Goal: Task Accomplishment & Management: Complete application form

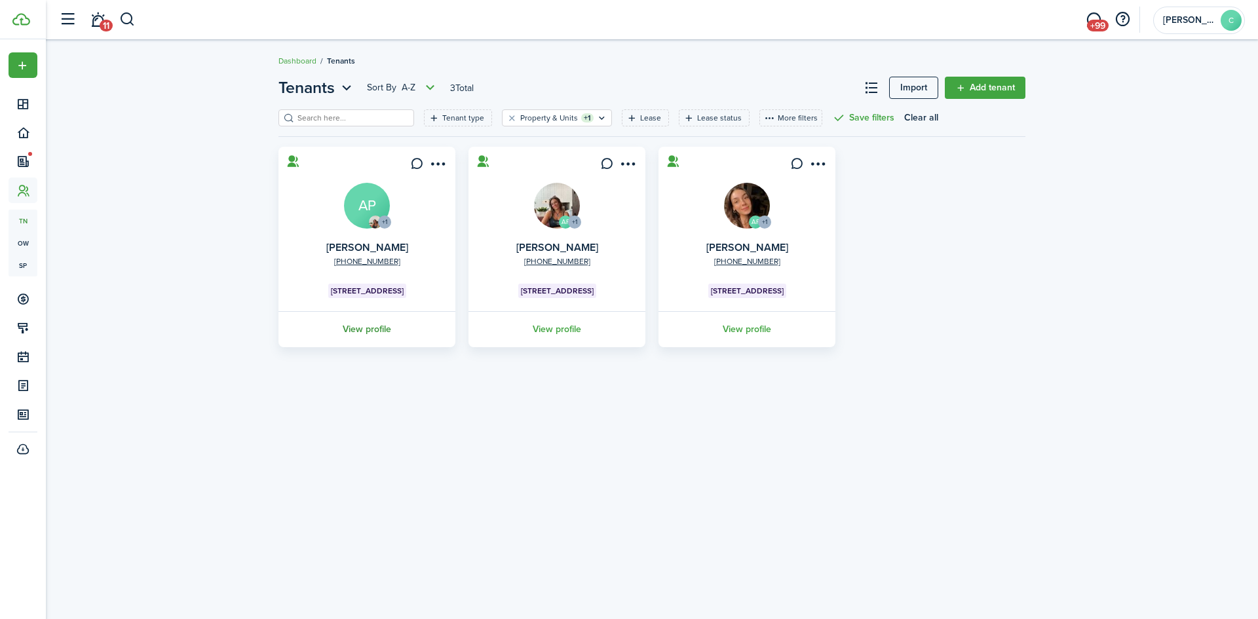
drag, startPoint x: 0, startPoint y: 0, endPoint x: 368, endPoint y: 328, distance: 492.8
click at [368, 328] on link "View profile" at bounding box center [366, 329] width 181 height 36
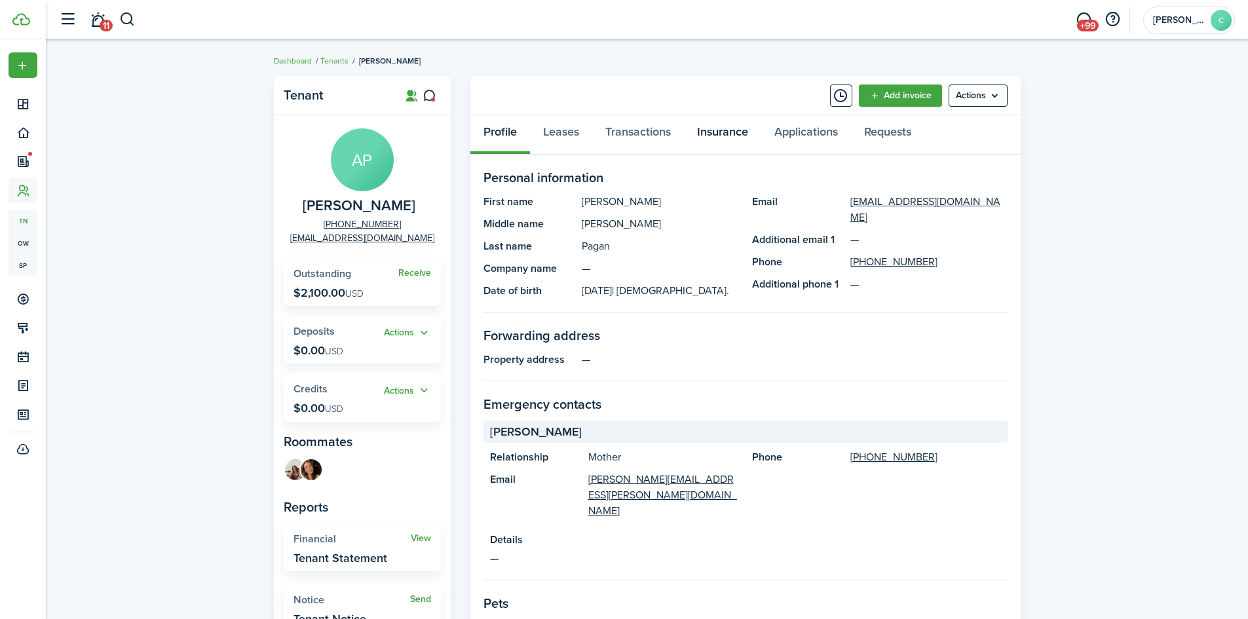
click at [732, 127] on link "Insurance" at bounding box center [722, 134] width 77 height 39
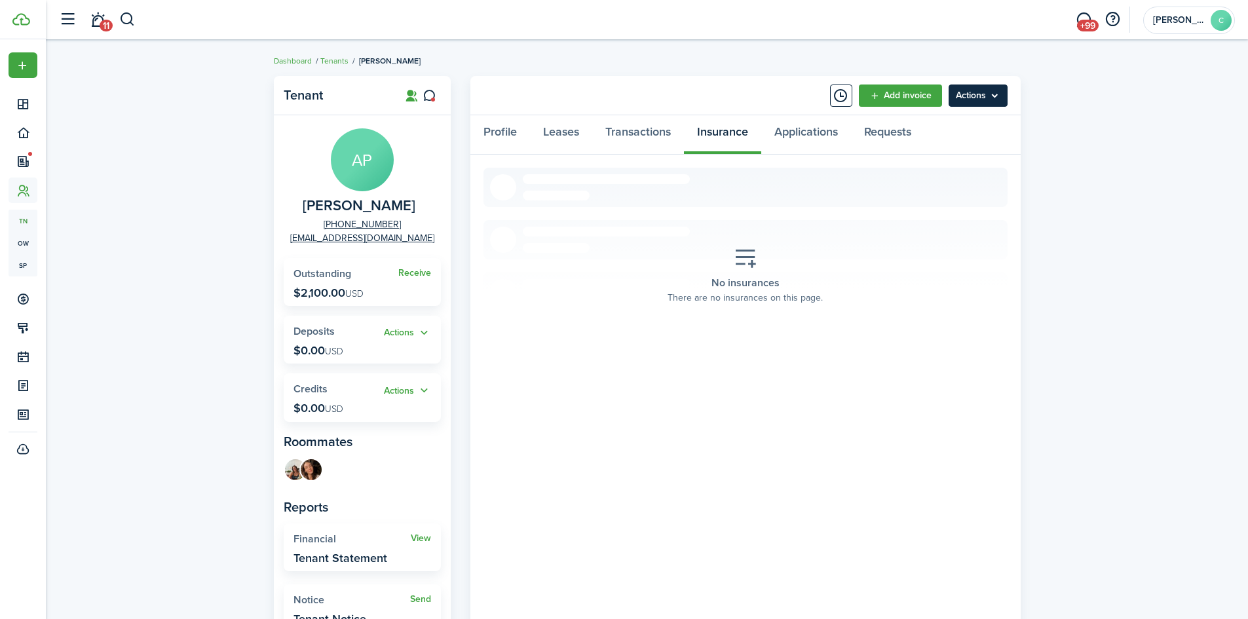
click at [975, 100] on menu-btn "Actions" at bounding box center [978, 96] width 59 height 22
click at [926, 212] on button "Add insurance" at bounding box center [950, 216] width 115 height 22
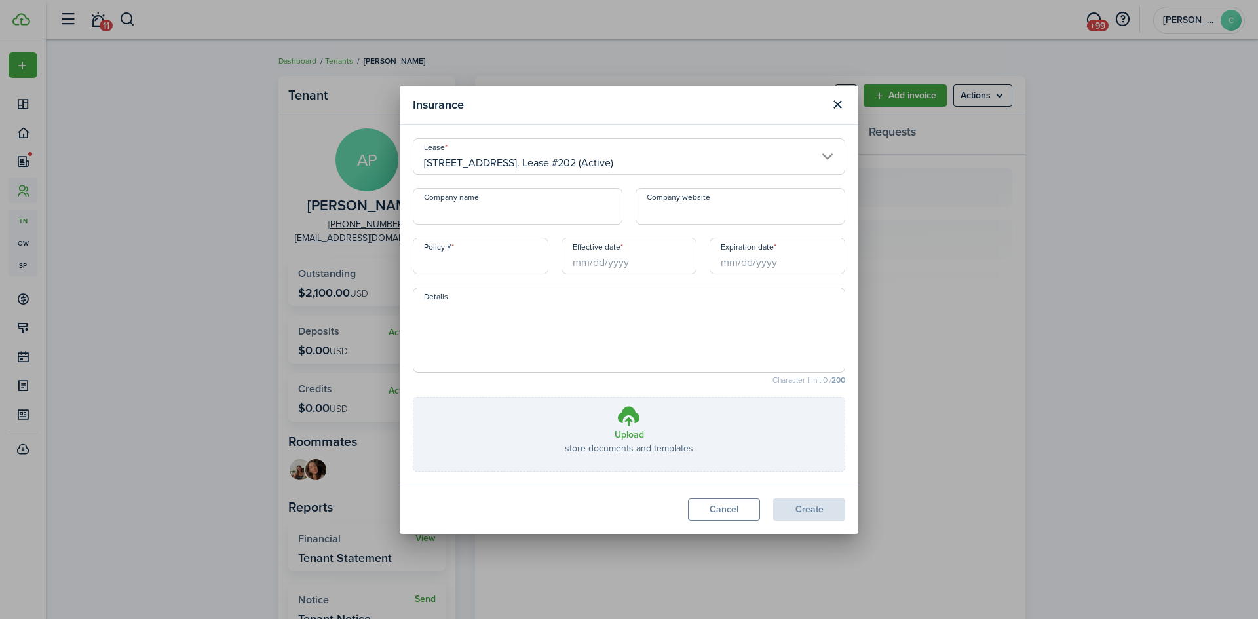
click at [459, 264] on input "Policy #" at bounding box center [481, 256] width 136 height 37
click at [626, 440] on h3 "Upload" at bounding box center [629, 435] width 29 height 14
click at [413, 398] on input "Upload store documents and templates Choose file" at bounding box center [413, 398] width 0 height 0
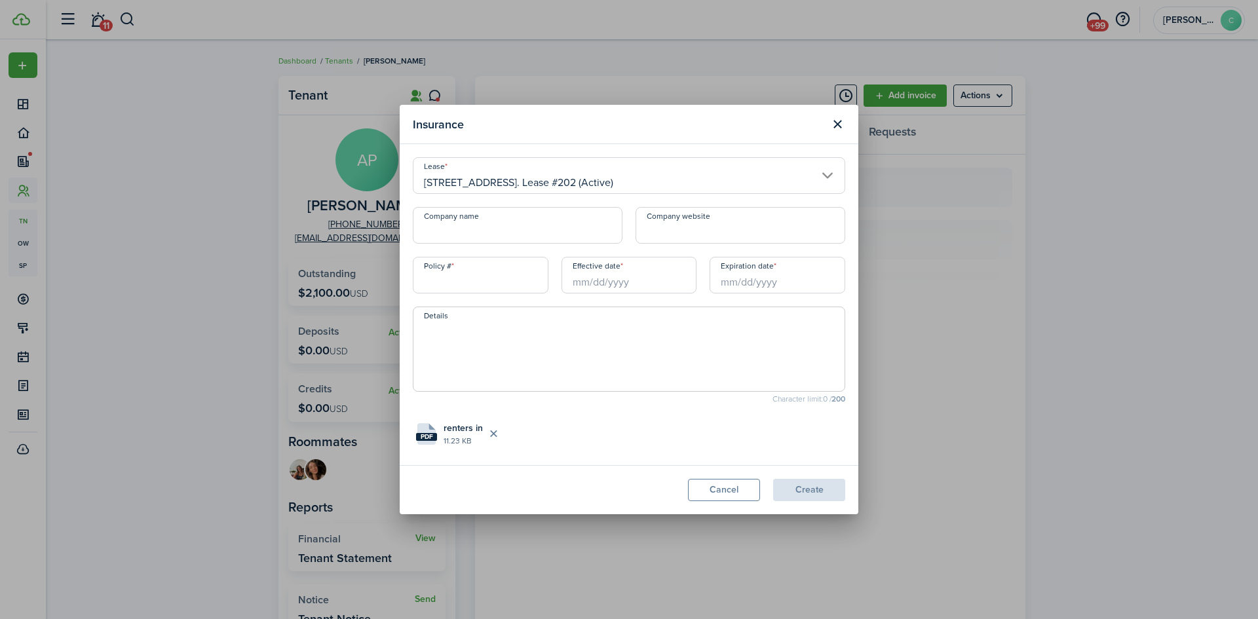
click at [480, 361] on textarea "Details" at bounding box center [628, 353] width 431 height 63
type textarea "Policy includes [PERSON_NAME] and [PERSON_NAME]"
click at [473, 235] on input "Company name" at bounding box center [518, 225] width 210 height 37
paste input "State Farm Fire and Casualty Company"
type input "State Farm Fire and Casualty Company"
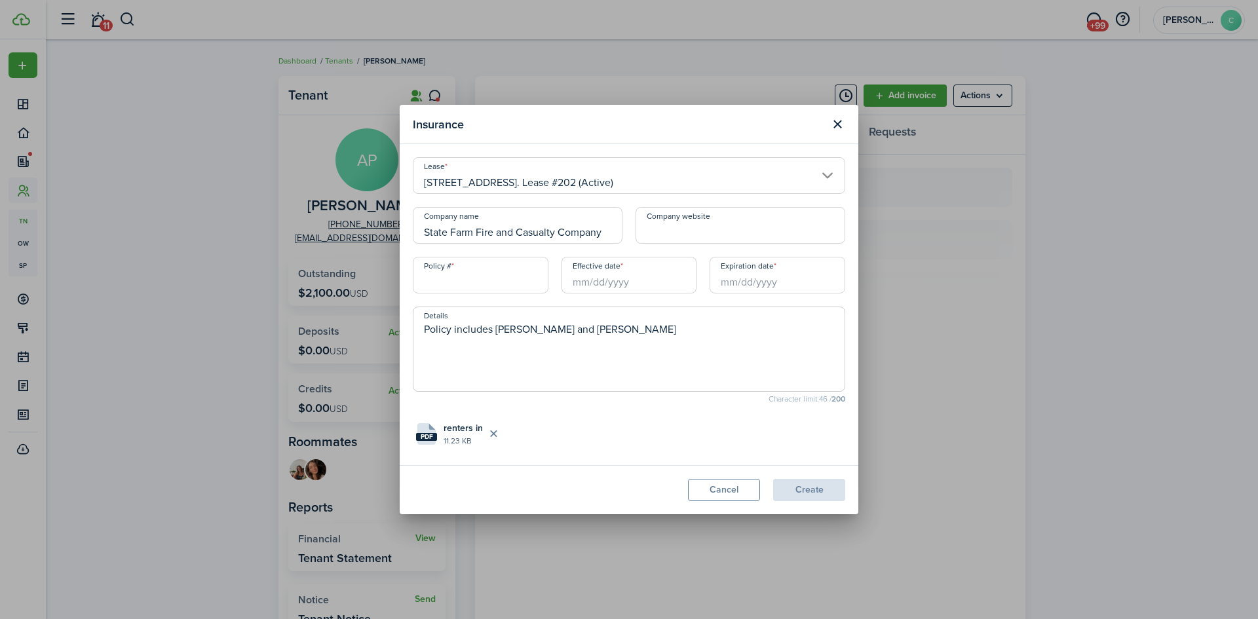
click at [510, 282] on input "Policy #" at bounding box center [481, 275] width 136 height 37
paste input "46-GH-Q143-4"
click at [602, 279] on input "Effective date" at bounding box center [629, 275] width 136 height 37
type input "46-GH-Q143-4"
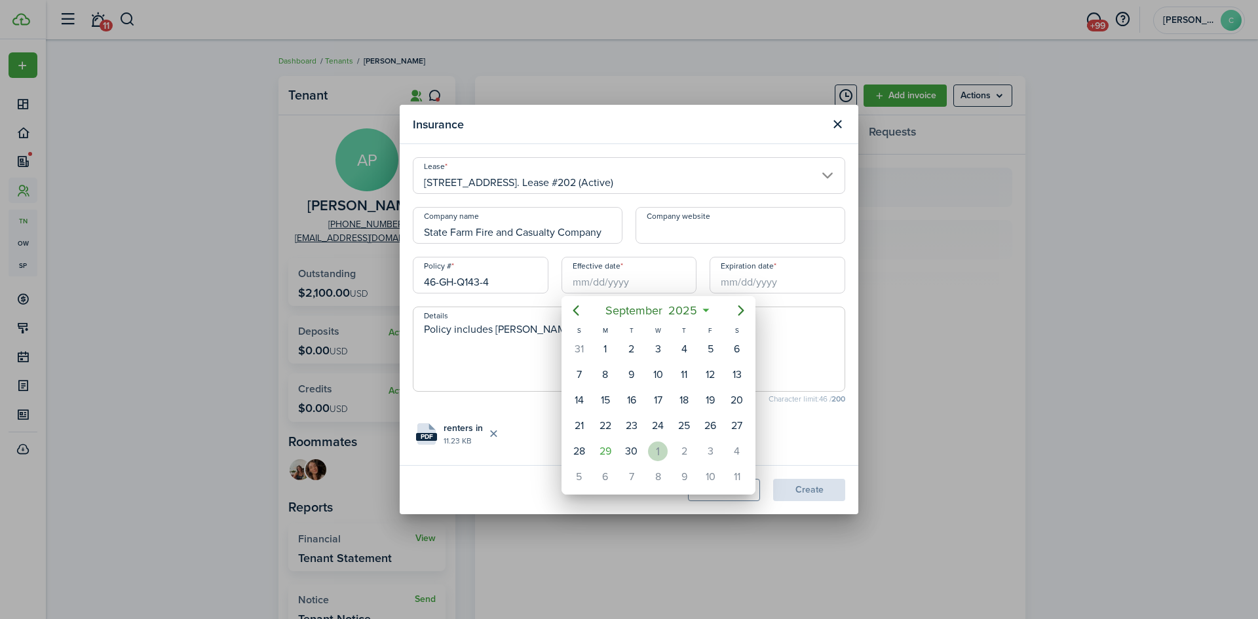
click at [663, 453] on div "1" at bounding box center [658, 452] width 20 height 20
type input "[DATE]"
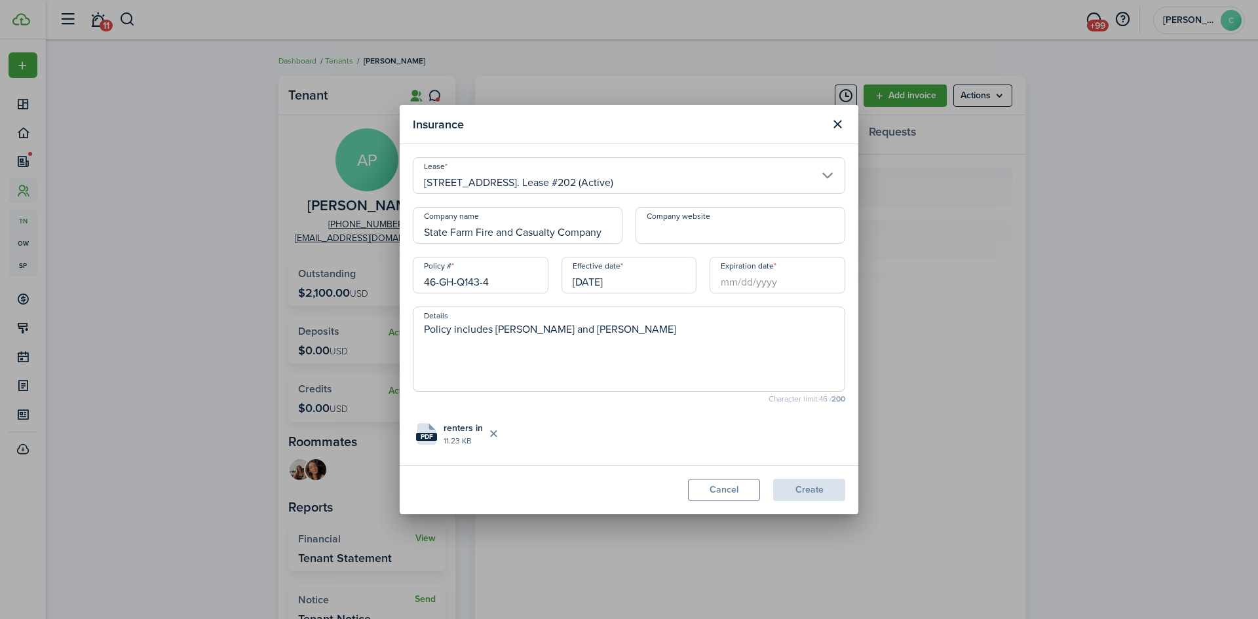
click at [772, 274] on input "Expiration date" at bounding box center [777, 275] width 136 height 37
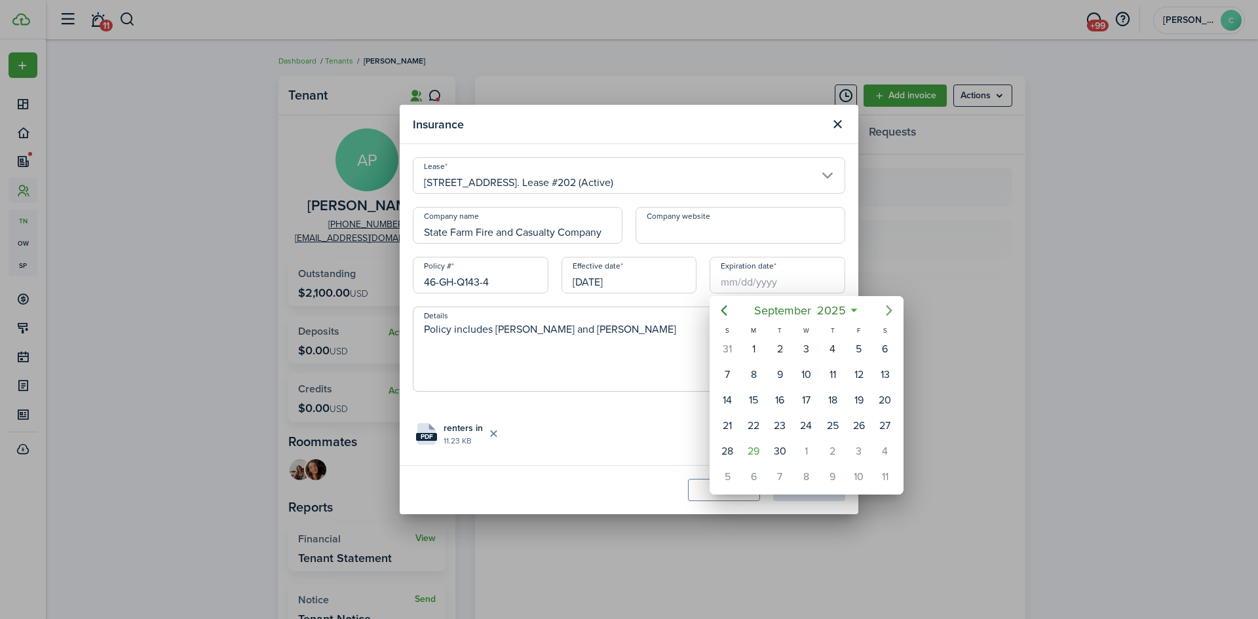
click at [886, 307] on icon "Next page" at bounding box center [889, 311] width 16 height 16
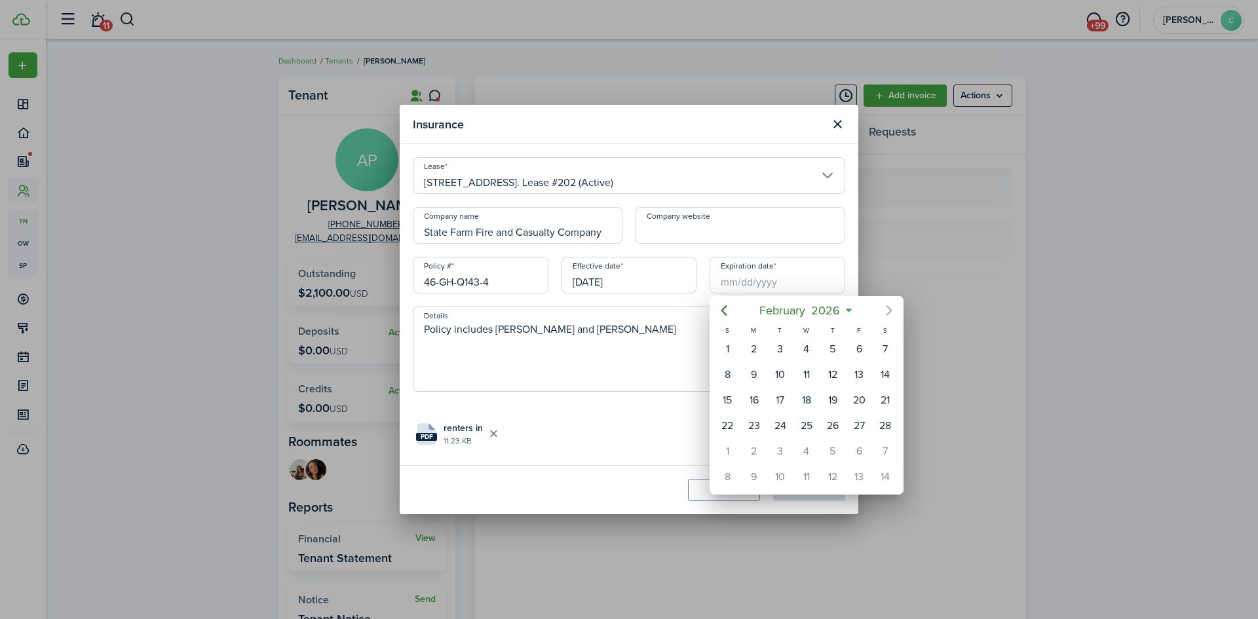
click at [886, 307] on icon "Next page" at bounding box center [889, 311] width 16 height 16
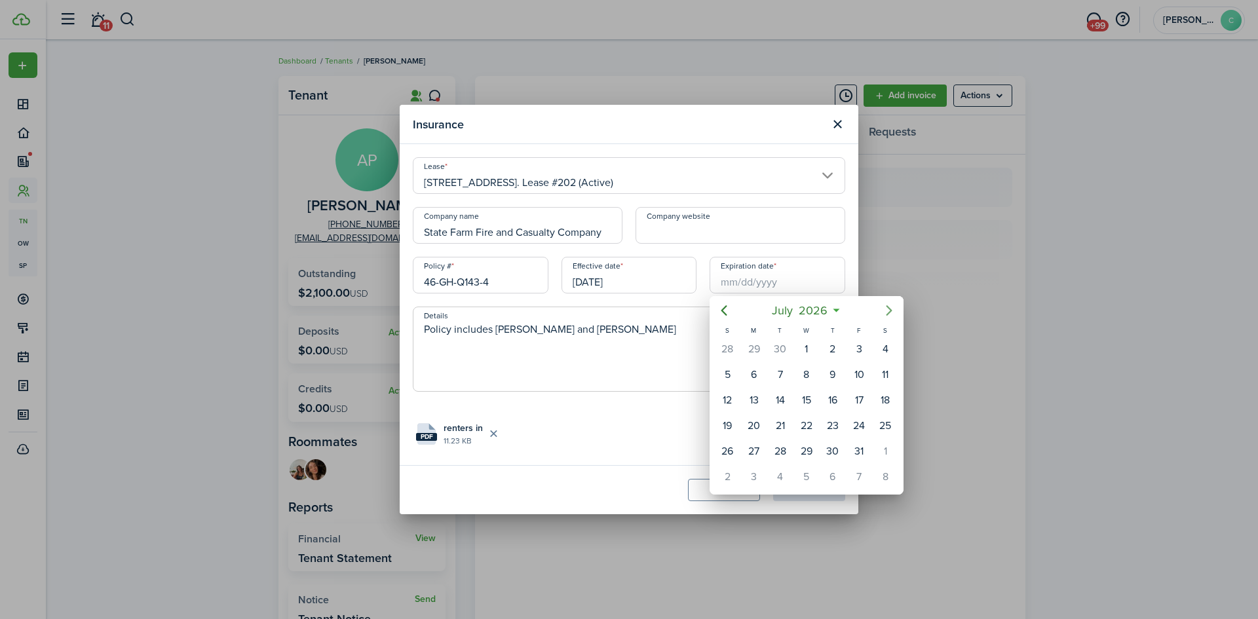
click at [886, 307] on icon "Next page" at bounding box center [889, 311] width 16 height 16
click at [835, 350] on div "1" at bounding box center [833, 349] width 20 height 20
type input "[DATE]"
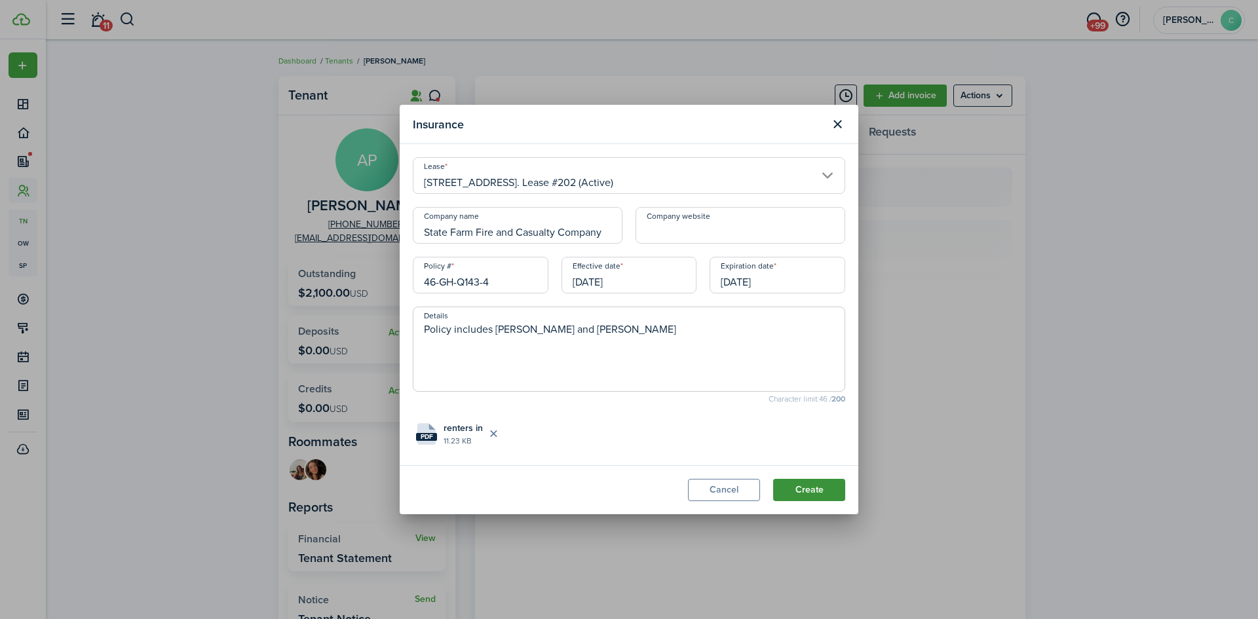
click at [822, 487] on button "Create" at bounding box center [809, 490] width 72 height 22
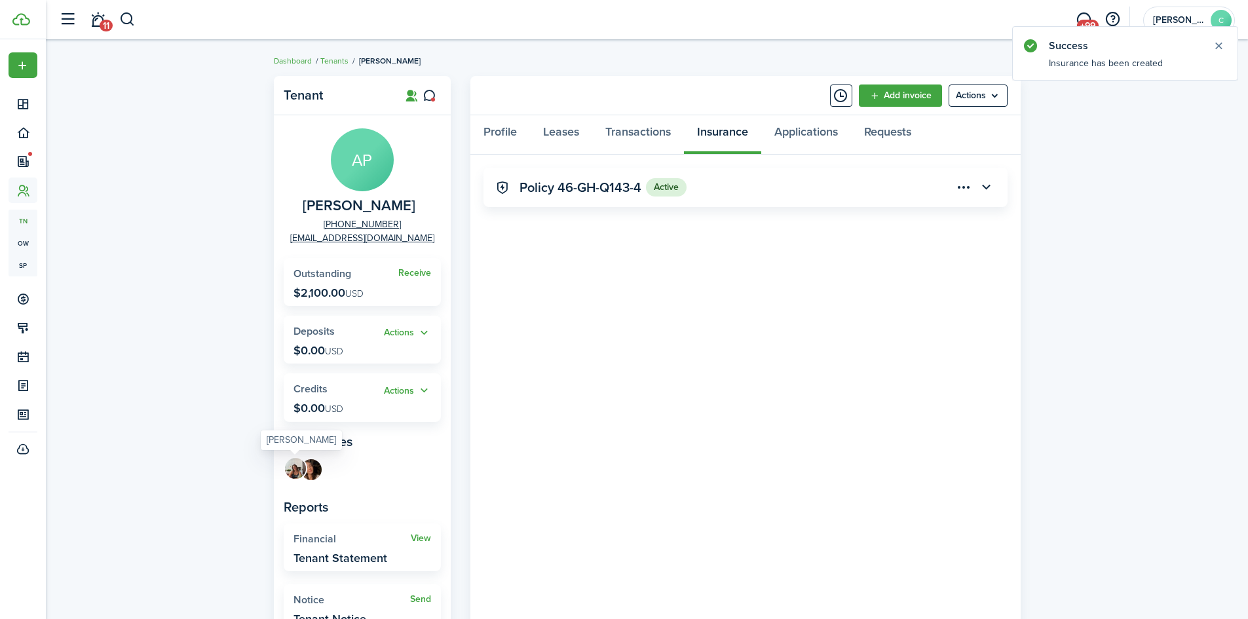
click at [293, 468] on img at bounding box center [295, 468] width 21 height 21
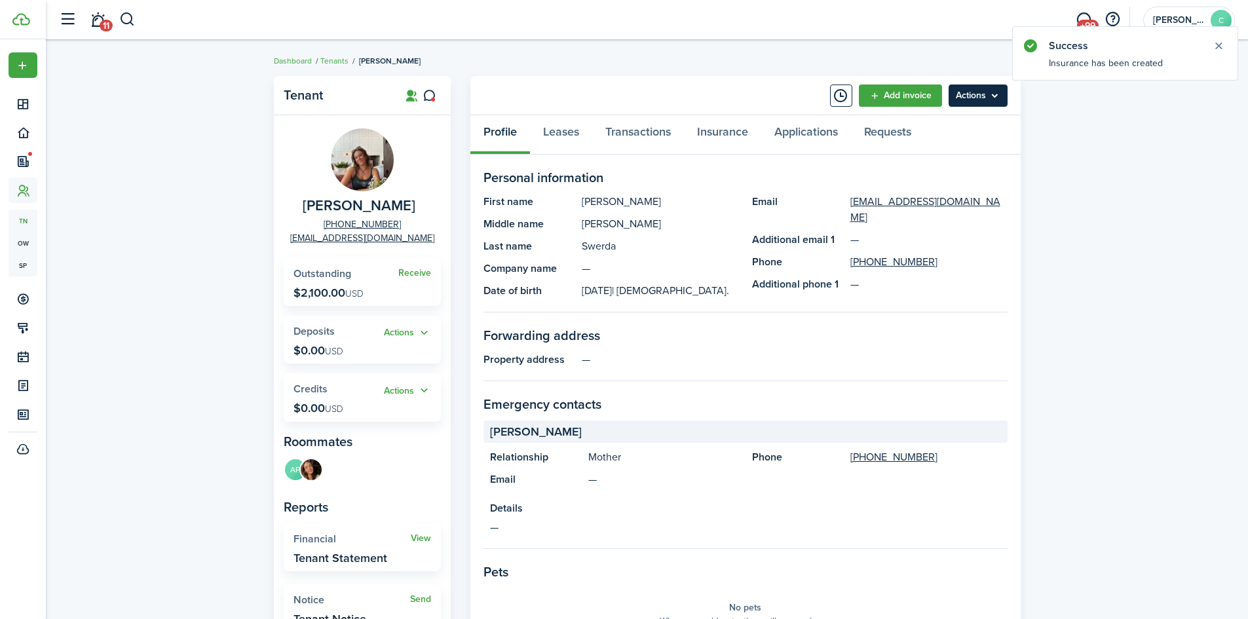
click at [984, 105] on menu-btn "Actions" at bounding box center [978, 96] width 59 height 22
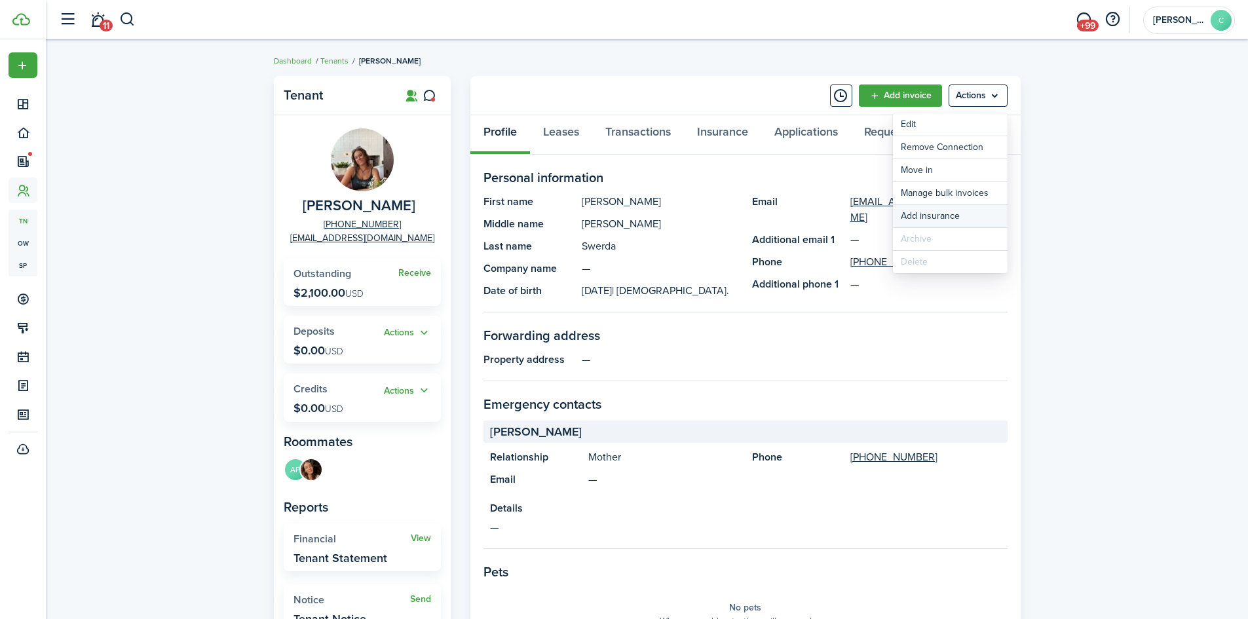
click at [927, 214] on button "Add insurance" at bounding box center [950, 216] width 115 height 22
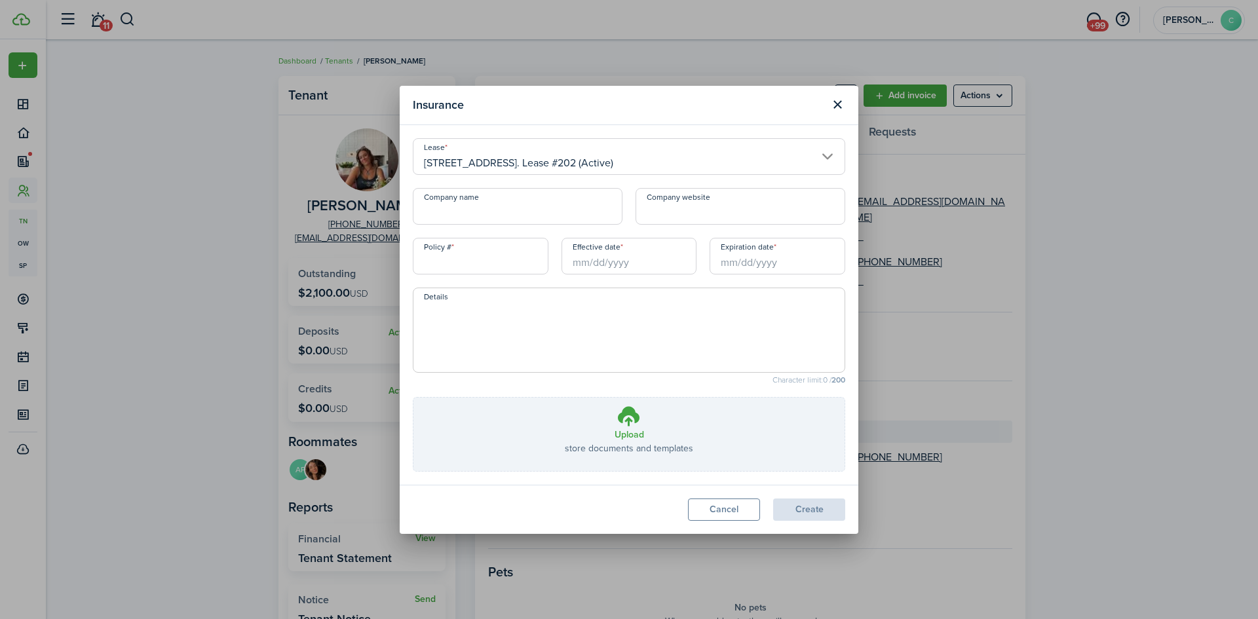
click at [489, 257] on input "Policy #" at bounding box center [481, 256] width 136 height 37
paste input "46-GH-Q143-4"
type input "46-GH-Q143-4"
click at [523, 206] on input "Company name" at bounding box center [518, 206] width 210 height 37
paste input "State Farm Fire and Casualty Company"
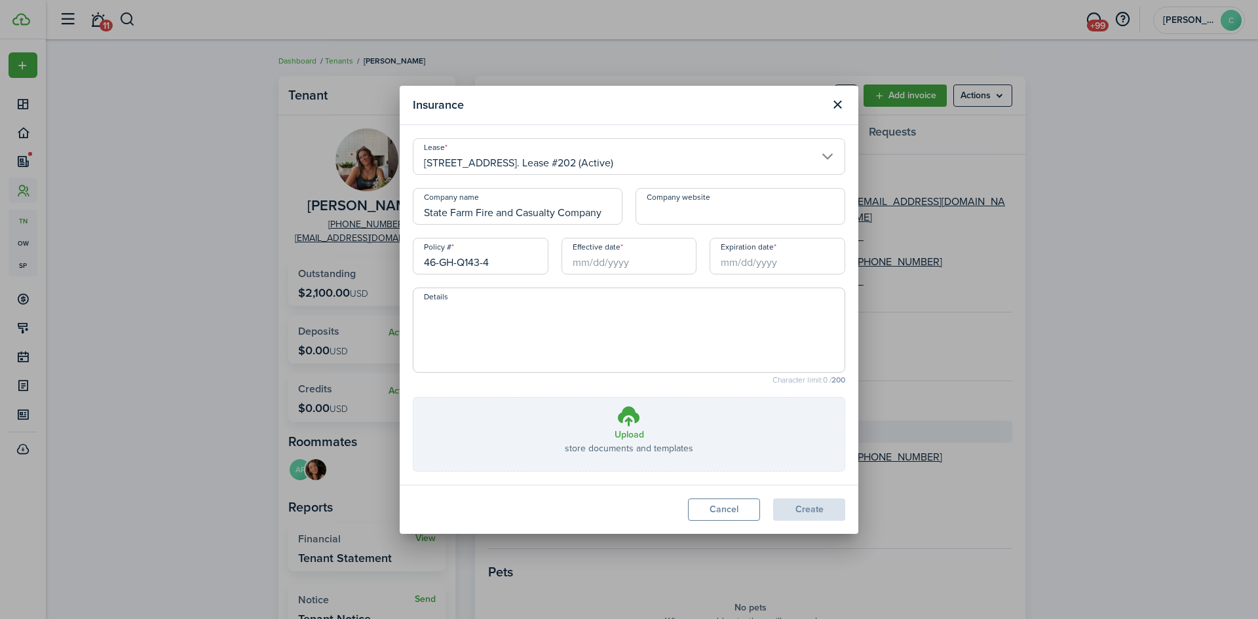
type input "State Farm Fire and Casualty Company"
click at [499, 340] on textarea "Details" at bounding box center [628, 334] width 431 height 63
click at [580, 265] on input "Effective date" at bounding box center [629, 256] width 136 height 37
type textarea "Includes [PERSON_NAME] and [PERSON_NAME]"
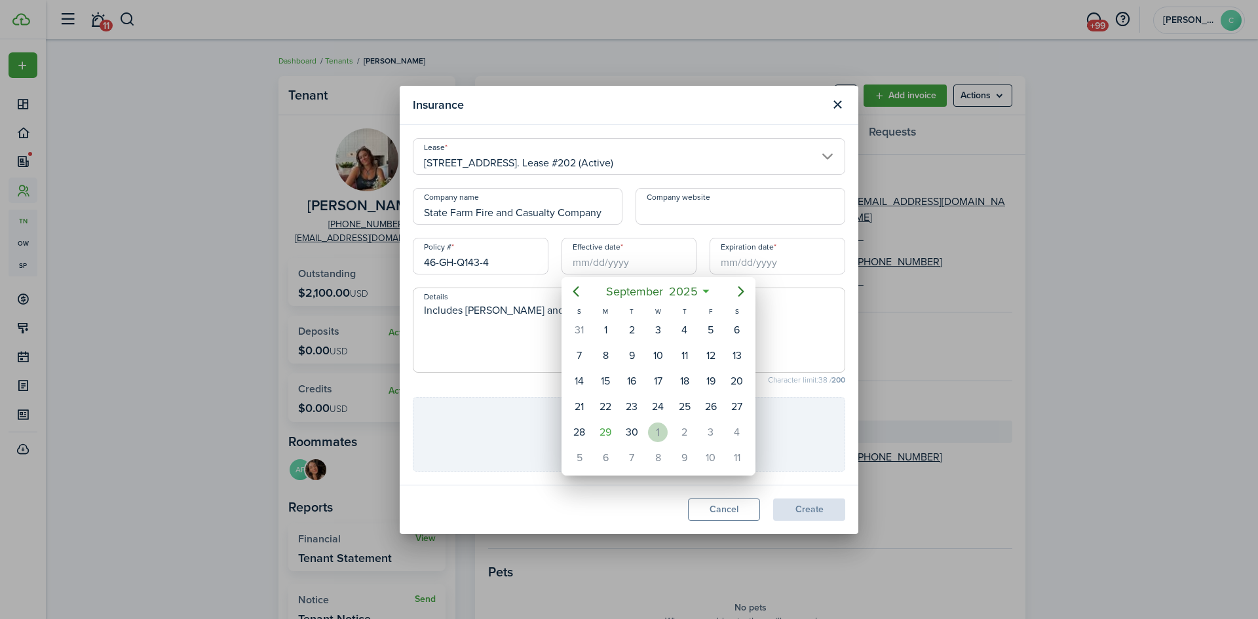
click at [668, 428] on div "[DATE]" at bounding box center [658, 432] width 26 height 25
type input "[DATE]"
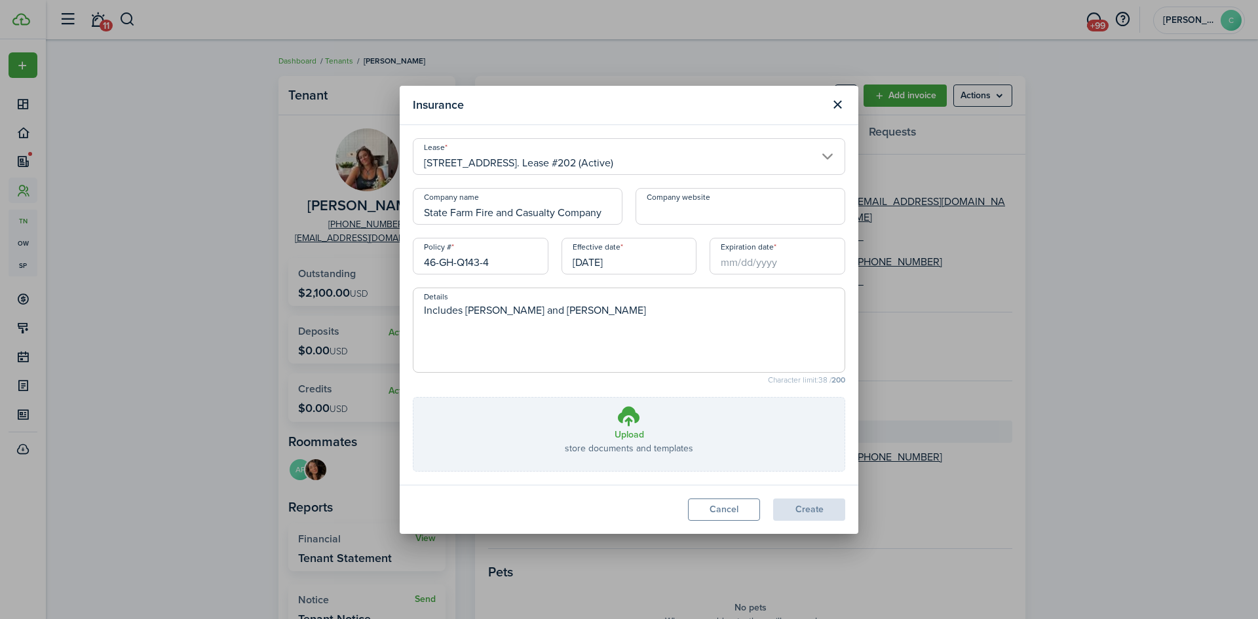
click at [784, 269] on input "Expiration date" at bounding box center [777, 256] width 136 height 37
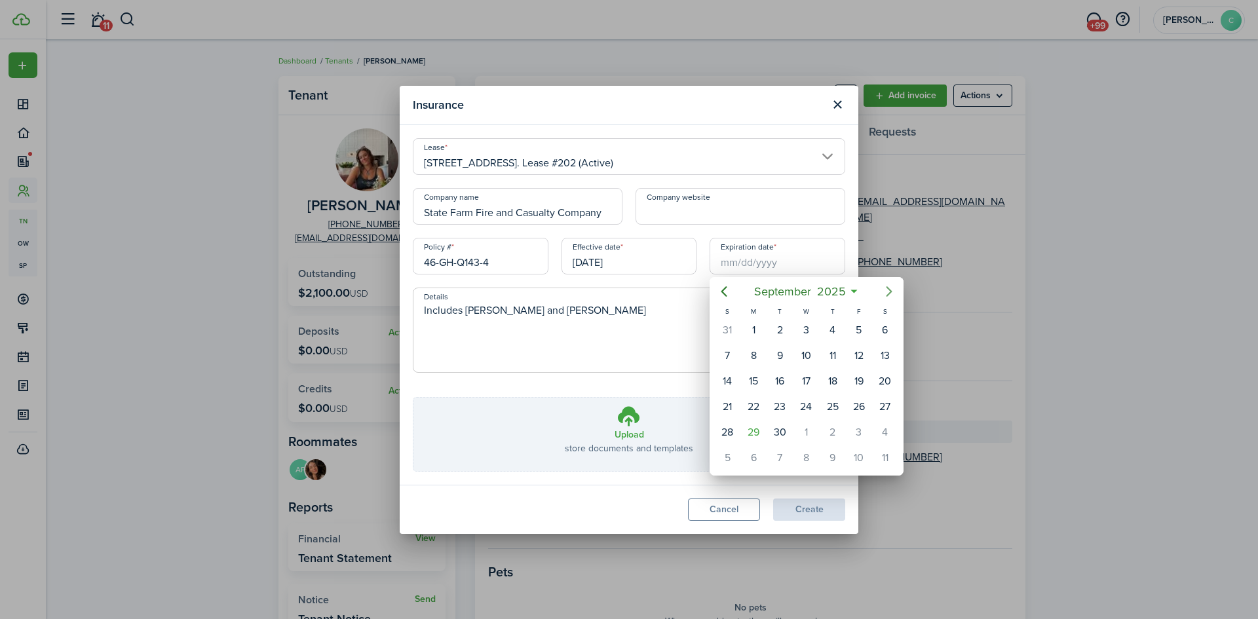
click at [892, 290] on icon "Next page" at bounding box center [889, 292] width 16 height 16
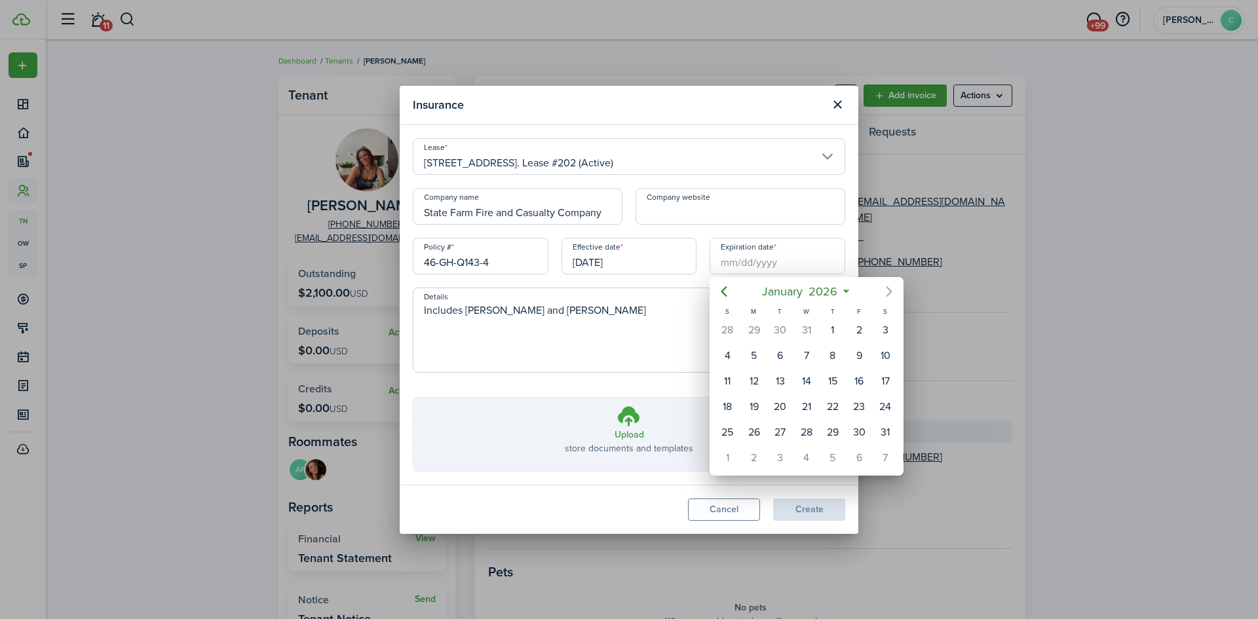
click at [892, 290] on icon "Next page" at bounding box center [889, 292] width 16 height 16
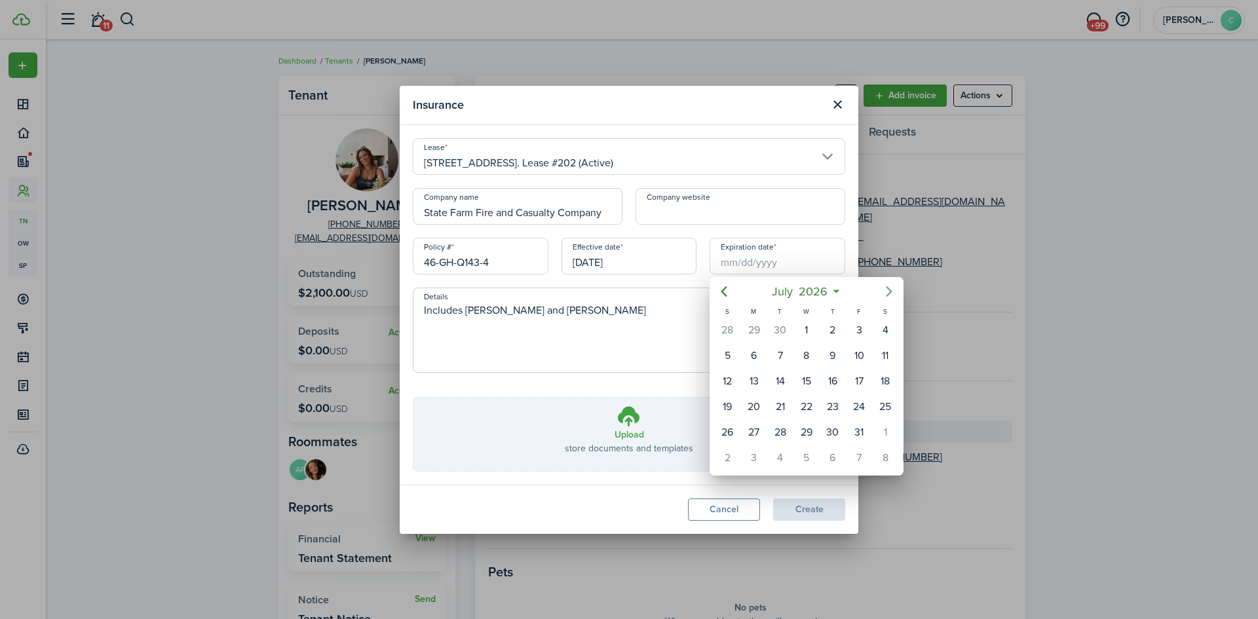
click at [892, 290] on icon "Next page" at bounding box center [889, 292] width 16 height 16
click at [828, 329] on div "1" at bounding box center [833, 330] width 20 height 20
type input "[DATE]"
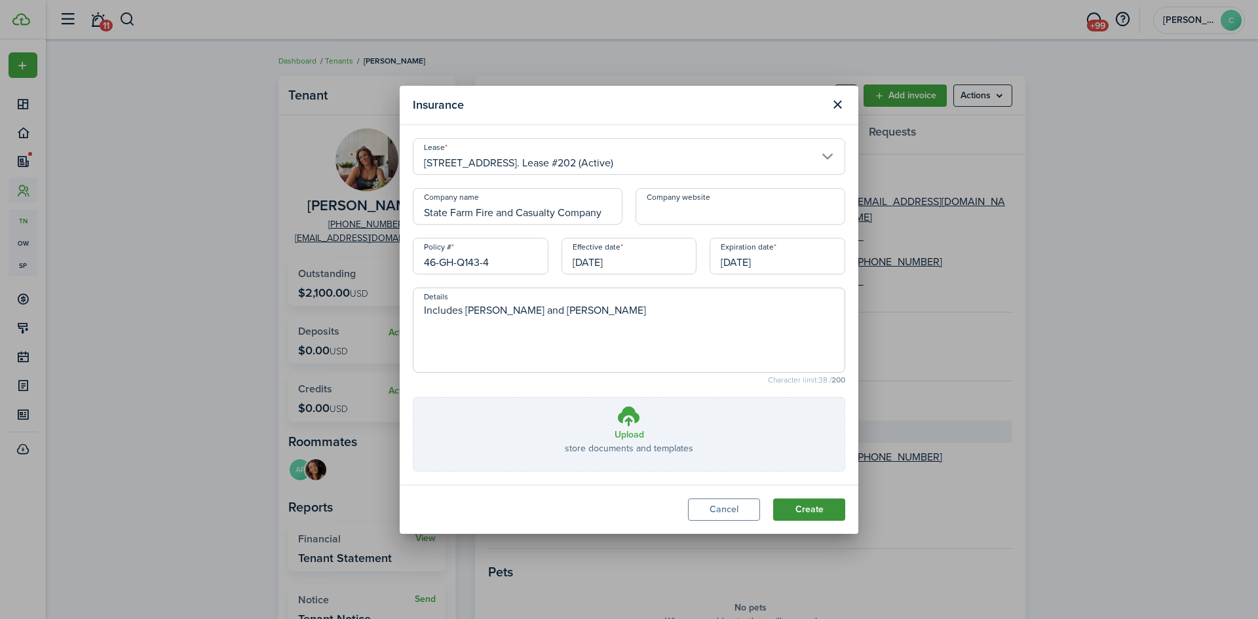
click at [816, 509] on button "Create" at bounding box center [809, 510] width 72 height 22
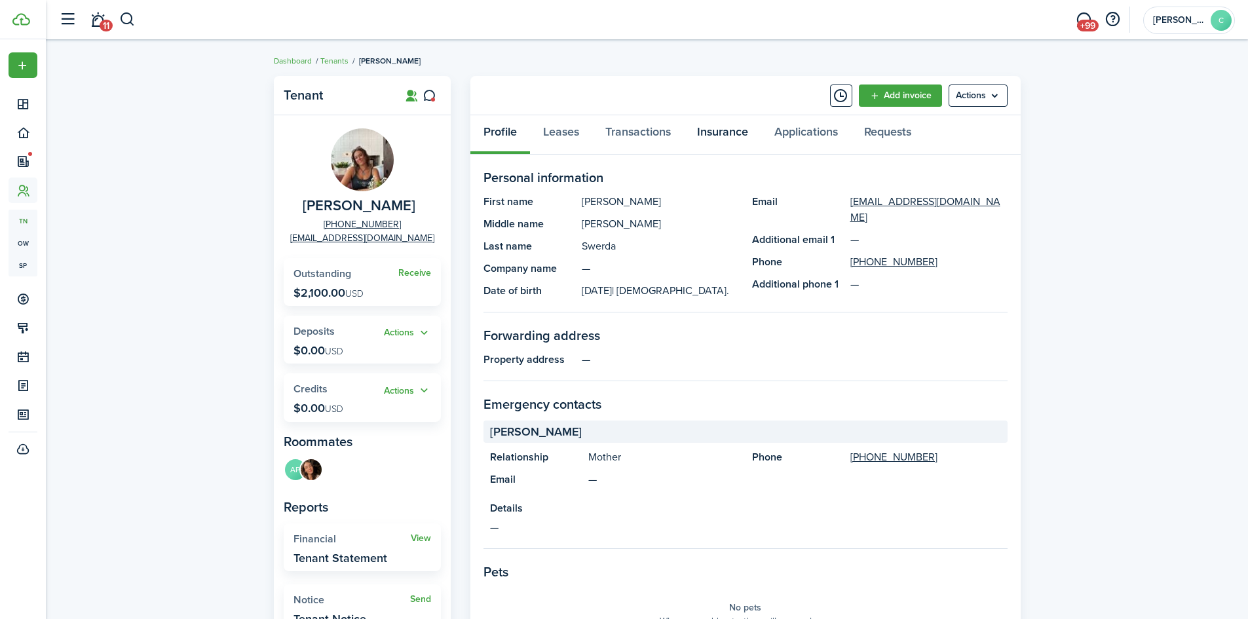
click at [730, 130] on link "Insurance" at bounding box center [722, 134] width 77 height 39
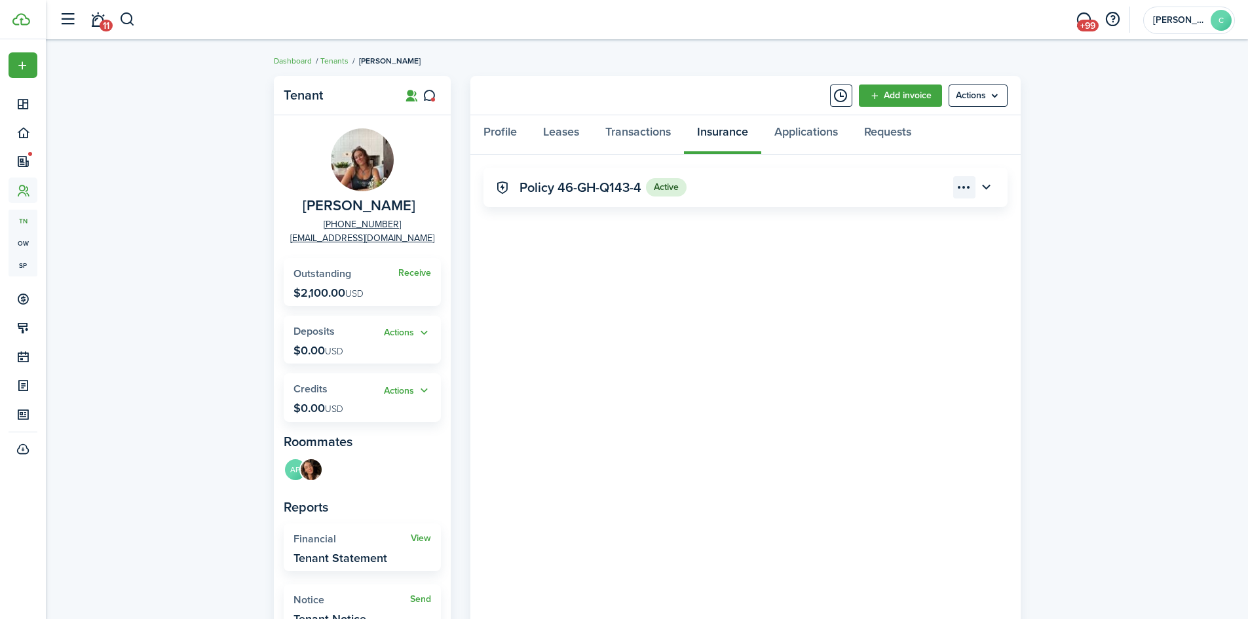
click at [966, 189] on menu-btn-icon "Open menu" at bounding box center [964, 187] width 22 height 22
click at [929, 213] on button "Edit" at bounding box center [917, 216] width 115 height 22
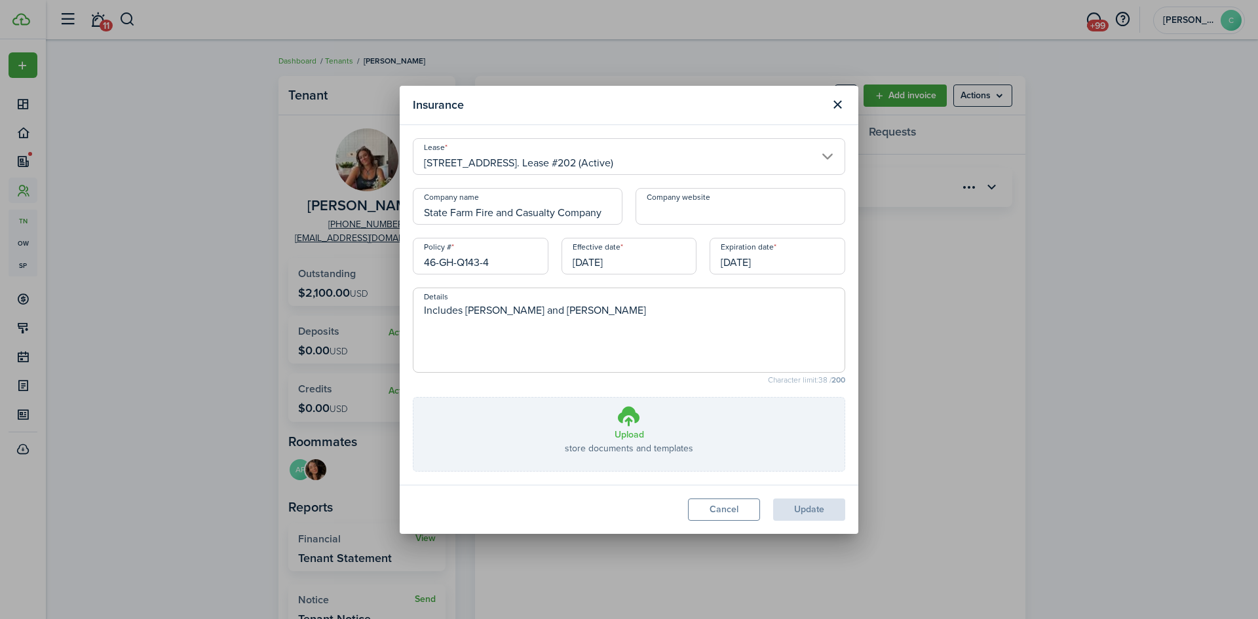
click at [637, 442] on p "store documents and templates" at bounding box center [629, 449] width 128 height 14
click at [413, 398] on input "Upload store documents and templates Choose file" at bounding box center [413, 398] width 0 height 0
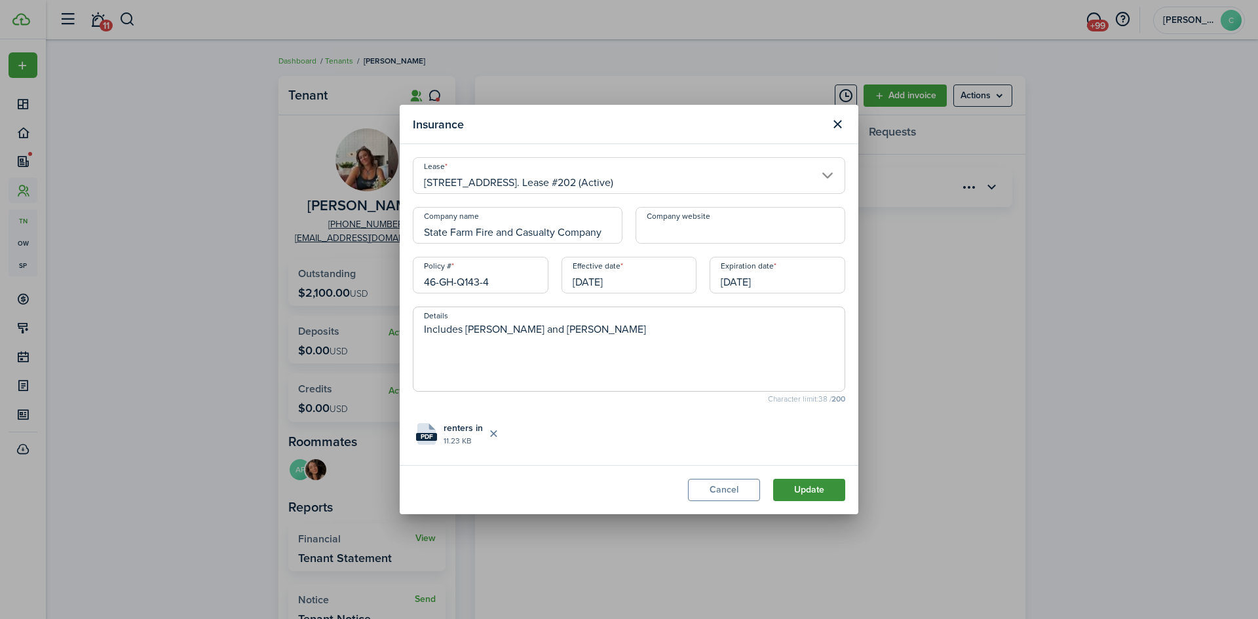
click at [821, 491] on button "Update" at bounding box center [809, 490] width 72 height 22
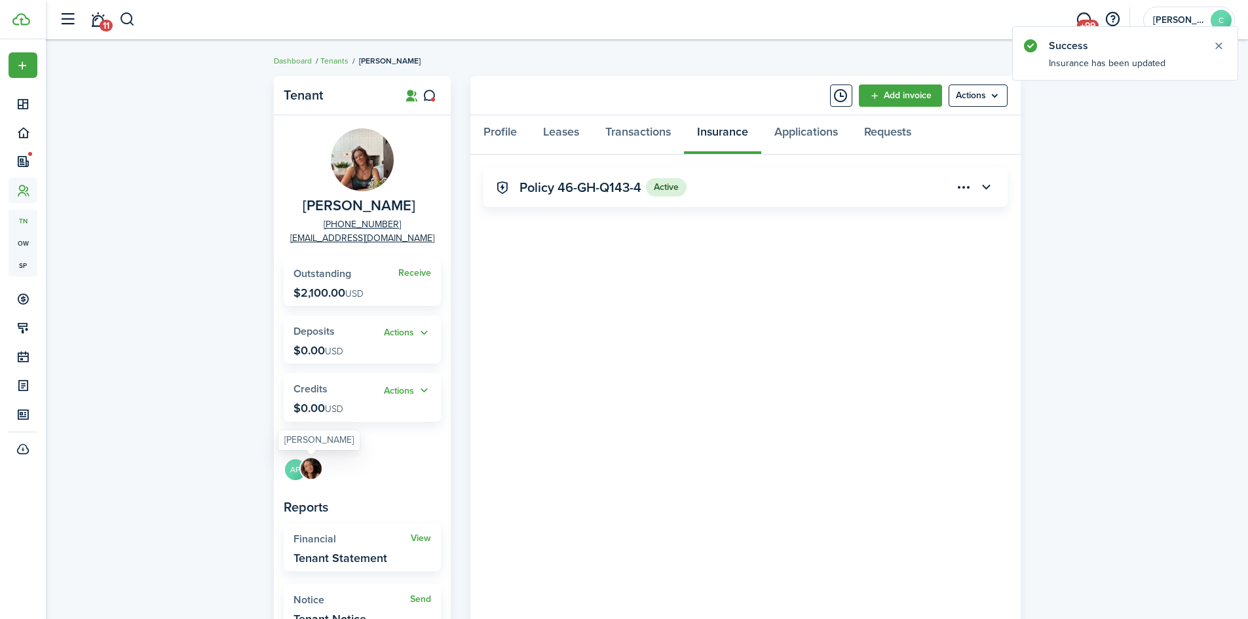
click at [316, 469] on img at bounding box center [311, 468] width 21 height 21
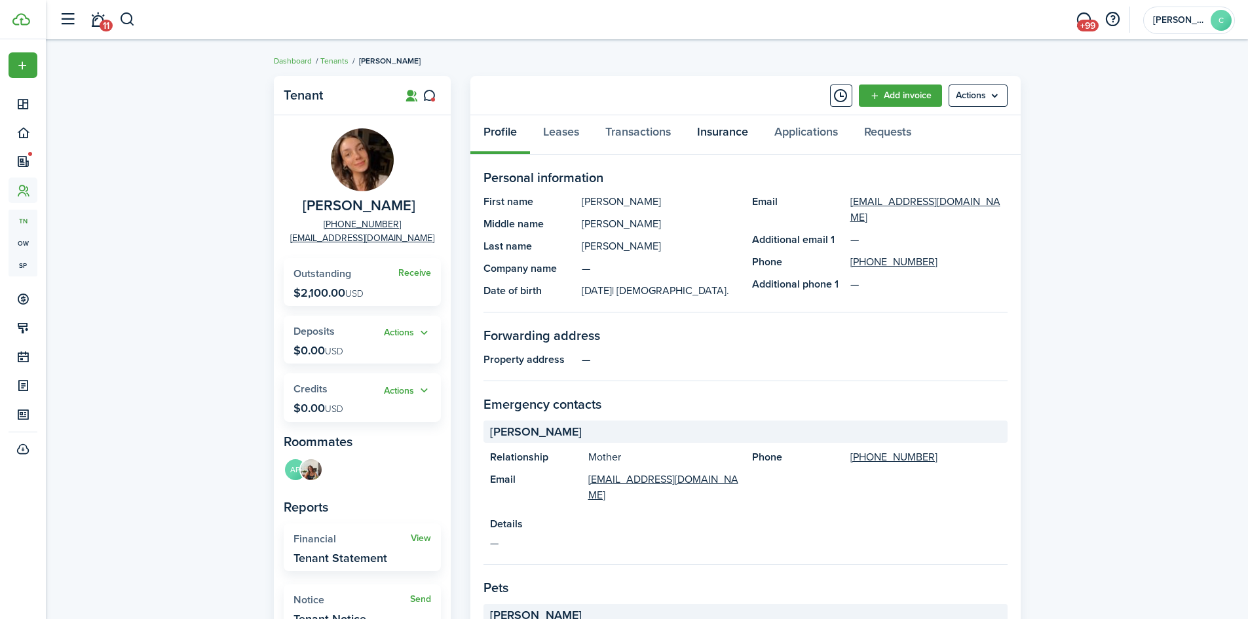
click at [713, 128] on link "Insurance" at bounding box center [722, 134] width 77 height 39
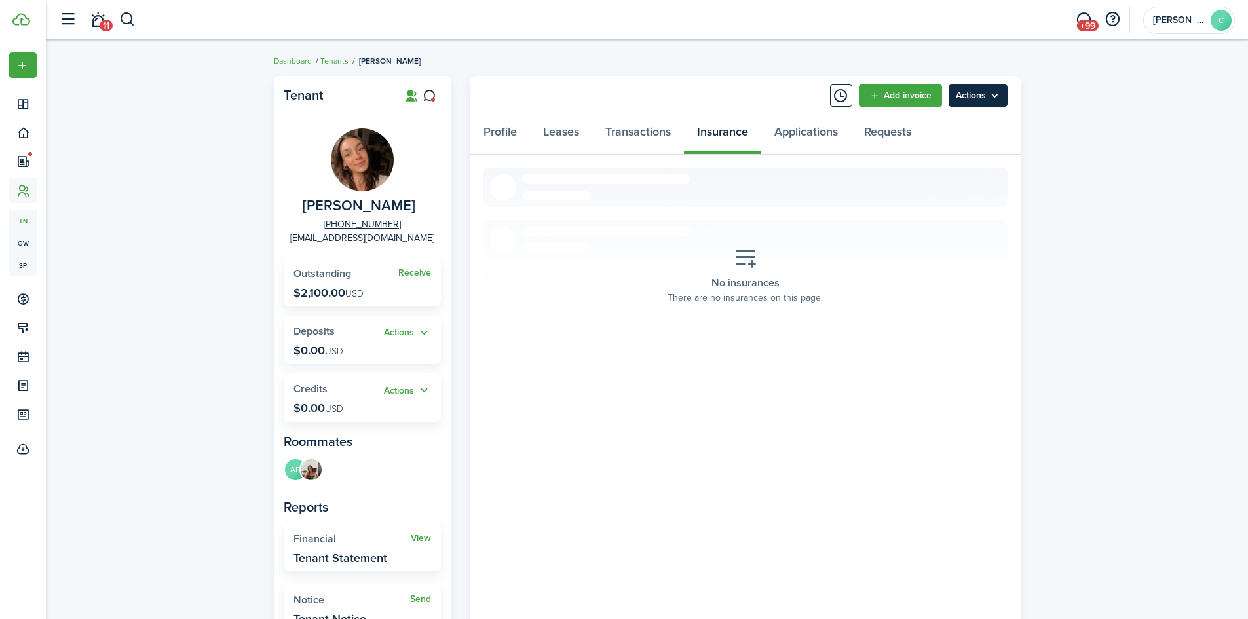
click at [999, 88] on menu-btn "Actions" at bounding box center [978, 96] width 59 height 22
click at [933, 218] on button "Add insurance" at bounding box center [950, 216] width 115 height 22
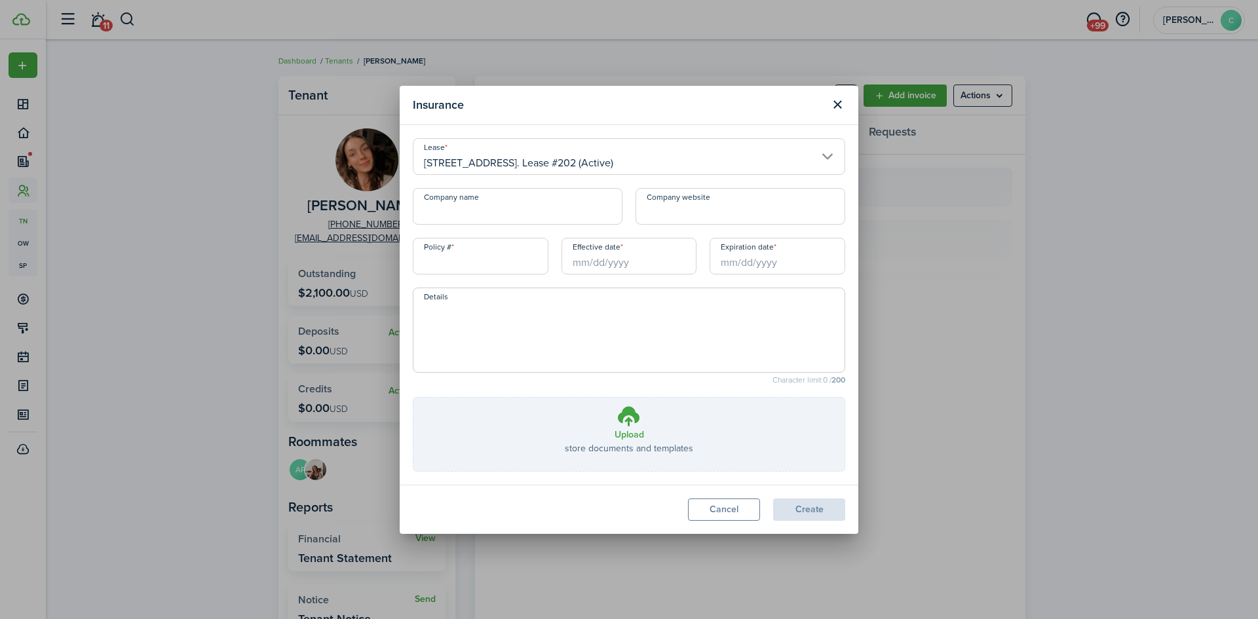
click at [470, 257] on input "Policy #" at bounding box center [481, 256] width 136 height 37
paste input "State Farm Fire and Casualty Company"
type input "State Farm Fire and Casualty Company"
click at [489, 215] on input "Company name" at bounding box center [518, 206] width 210 height 37
paste input "State Farm Fire and Casualty Company"
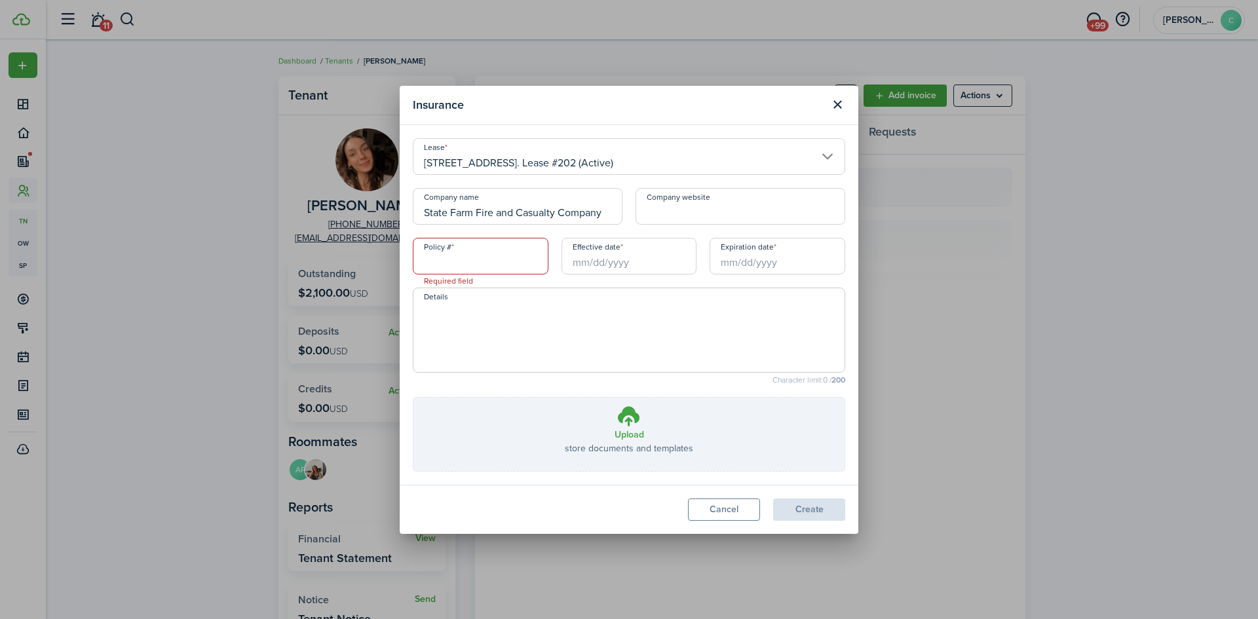
type input "State Farm Fire and Casualty Company"
click at [503, 267] on input "Policy #" at bounding box center [481, 256] width 136 height 37
paste input "46-GH-Q143-4"
click at [584, 271] on input "Effective date" at bounding box center [629, 256] width 136 height 37
type input "46-GH-Q143-4"
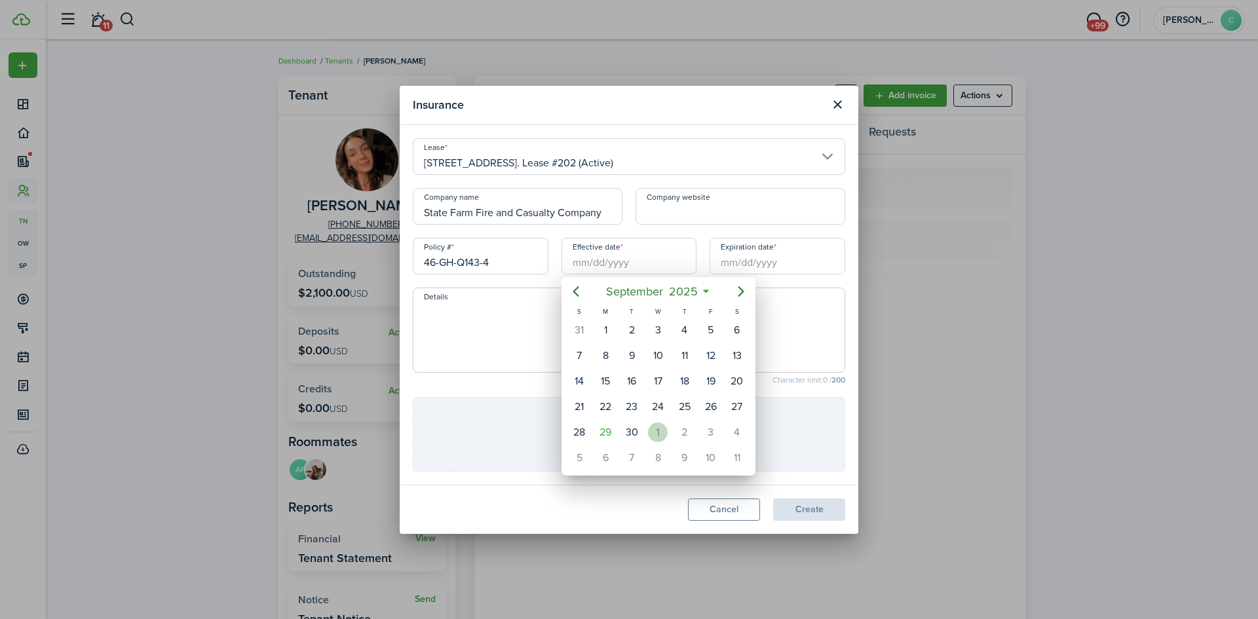
click at [663, 434] on div "1" at bounding box center [658, 433] width 20 height 20
type input "[DATE]"
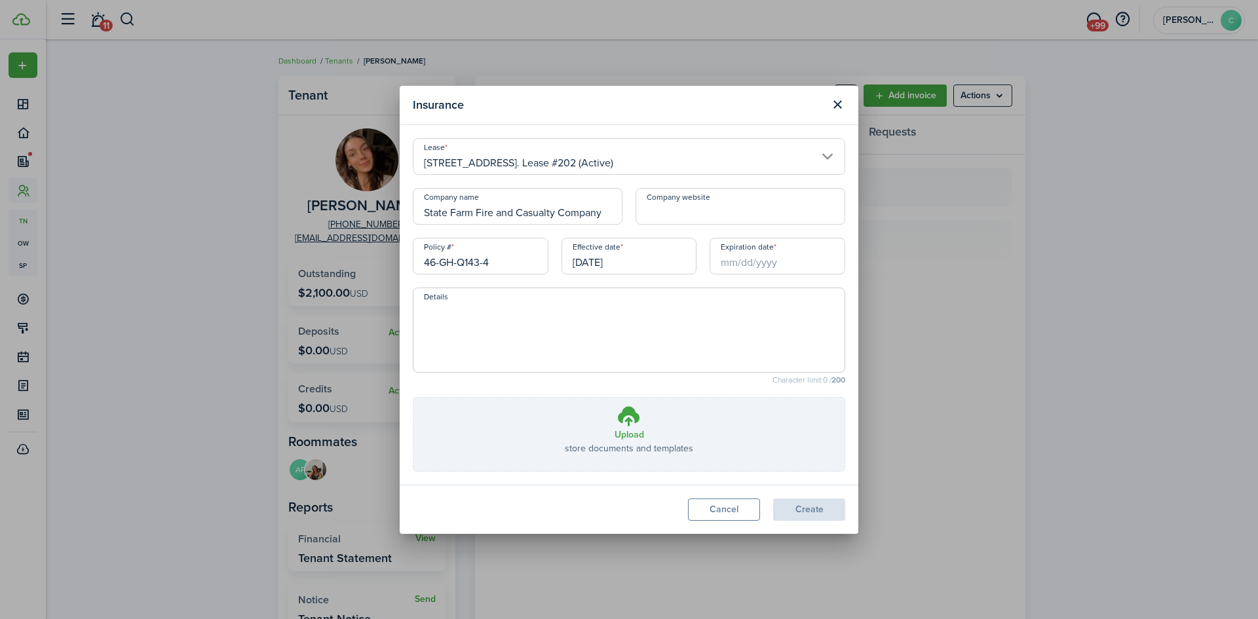
click at [789, 264] on input "Expiration date" at bounding box center [777, 256] width 136 height 37
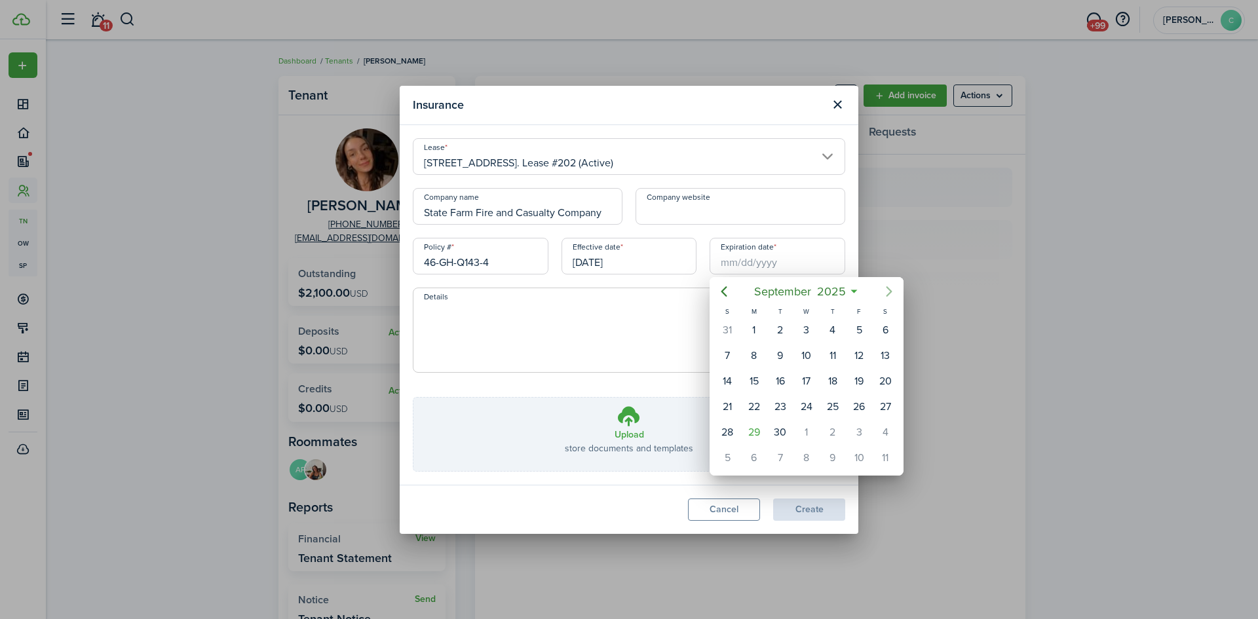
click at [887, 288] on icon "Next page" at bounding box center [889, 291] width 6 height 10
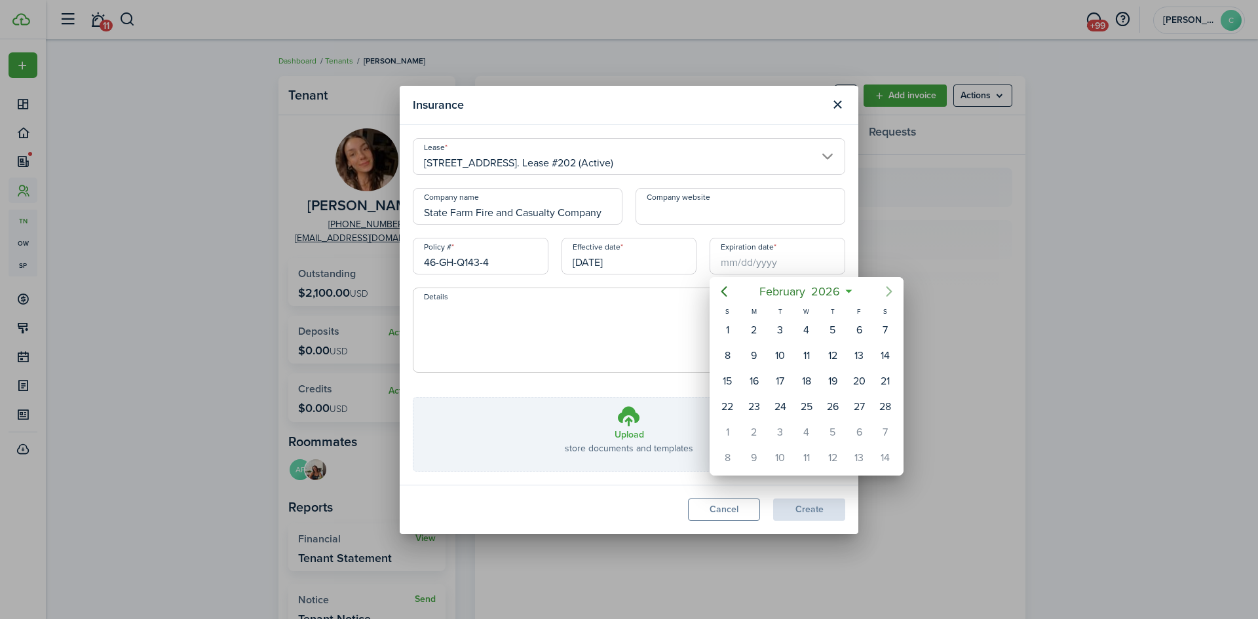
click at [887, 288] on icon "Next page" at bounding box center [889, 291] width 6 height 10
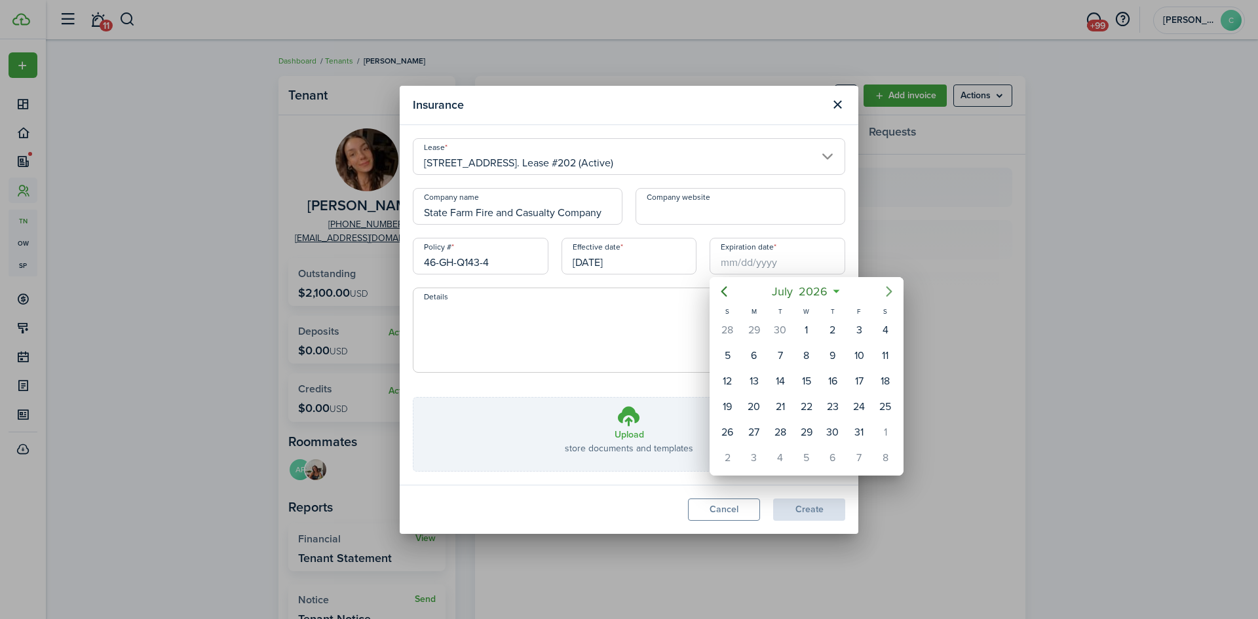
click at [887, 288] on icon "Next page" at bounding box center [889, 291] width 6 height 10
click at [829, 329] on div "1" at bounding box center [833, 330] width 20 height 20
type input "[DATE]"
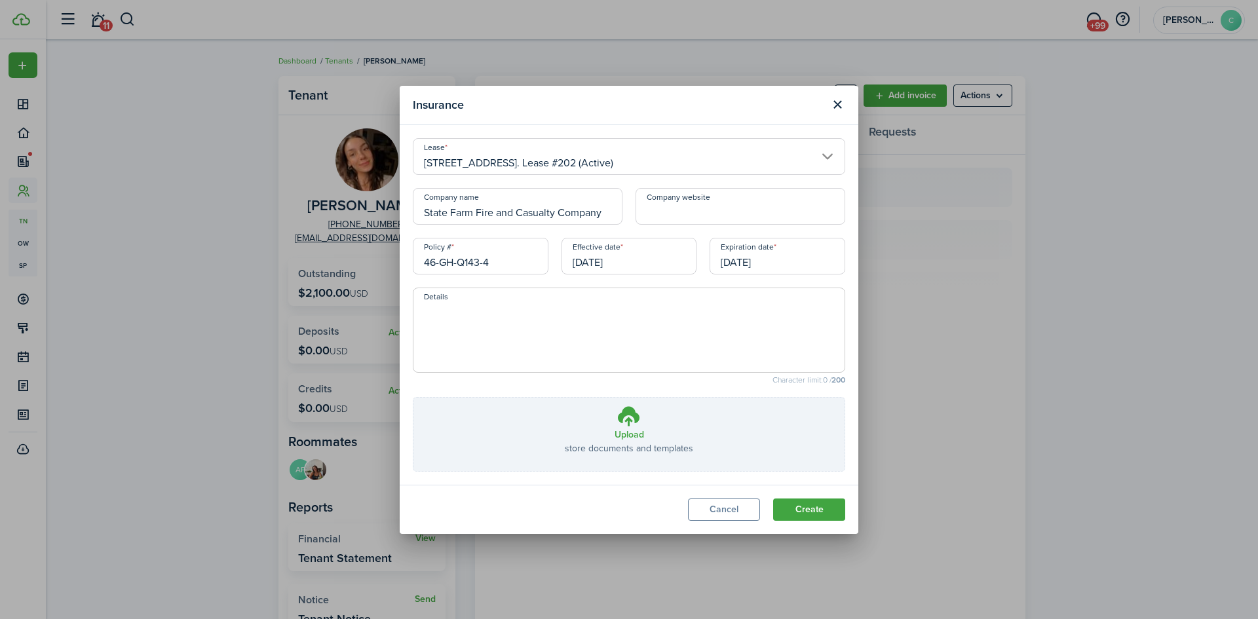
click at [711, 343] on textarea "Details" at bounding box center [628, 334] width 431 height 63
type textarea "Includes [PERSON_NAME] and [PERSON_NAME]"
click at [632, 421] on icon at bounding box center [628, 416] width 25 height 24
click at [413, 398] on input "Upload store documents and templates Choose file" at bounding box center [413, 398] width 0 height 0
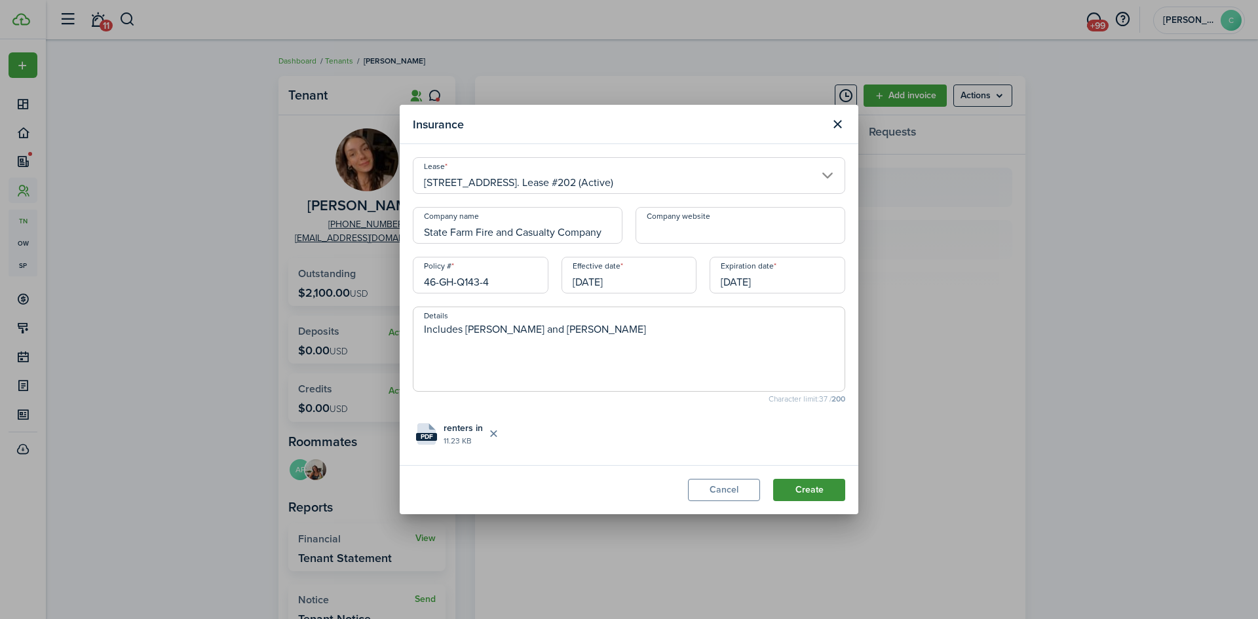
click at [810, 492] on button "Create" at bounding box center [809, 490] width 72 height 22
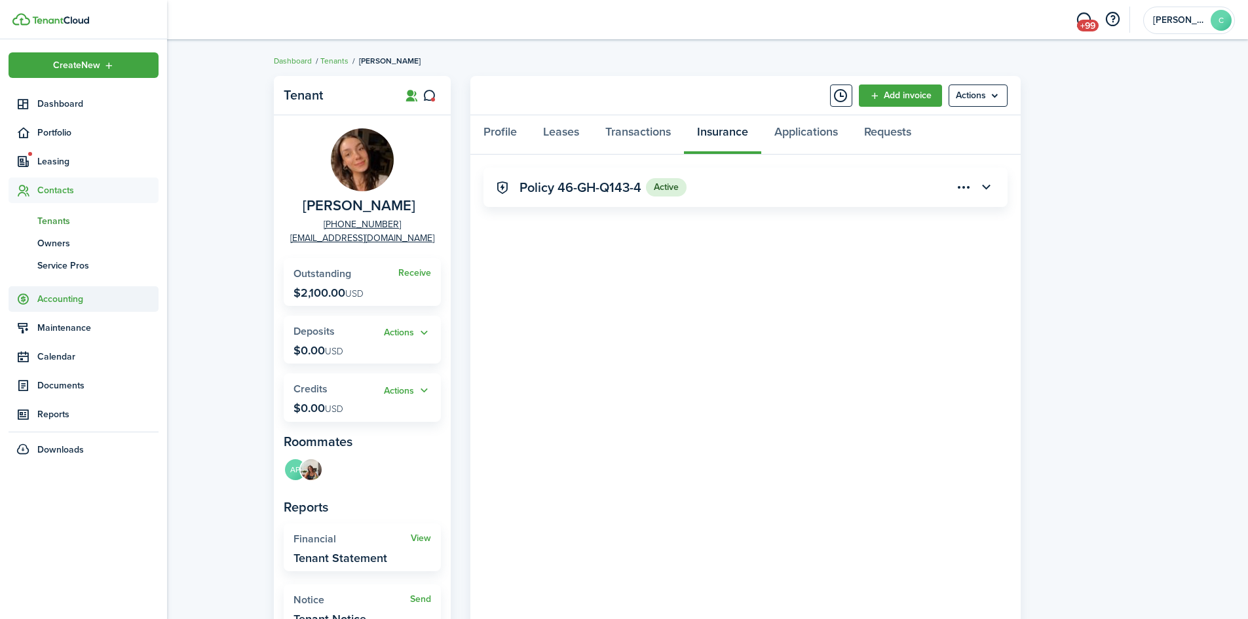
click at [54, 305] on span "Accounting" at bounding box center [97, 299] width 121 height 14
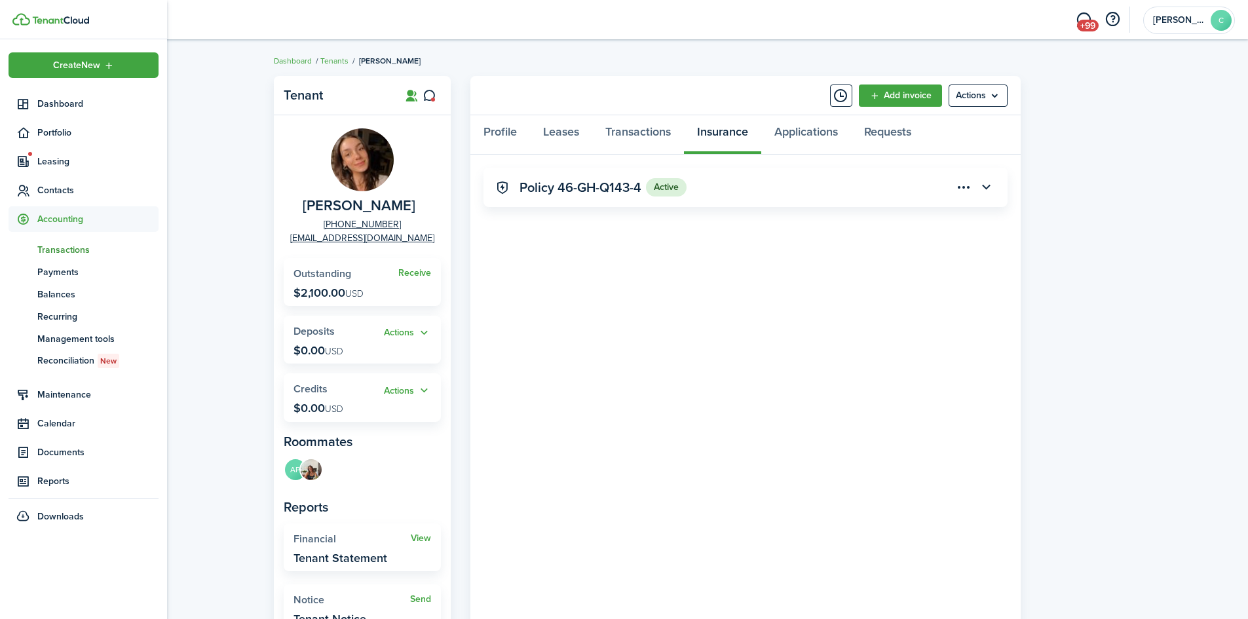
click at [75, 252] on span "Transactions" at bounding box center [97, 250] width 121 height 14
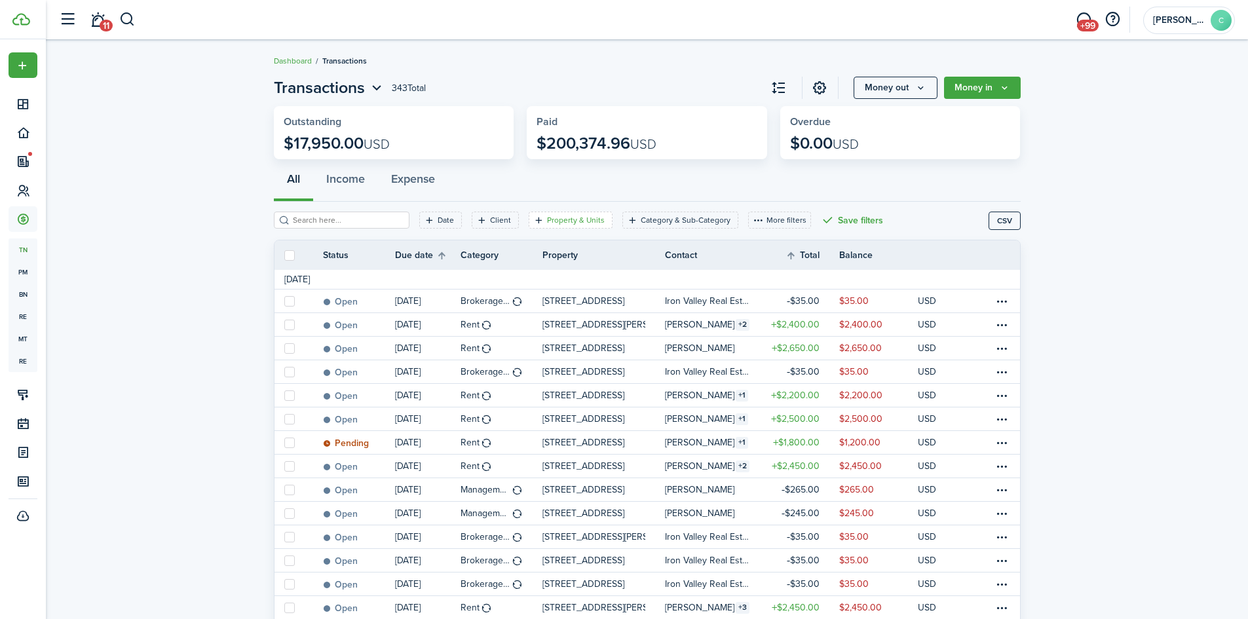
click at [570, 217] on filter-tag-label "Property & Units" at bounding box center [576, 220] width 58 height 12
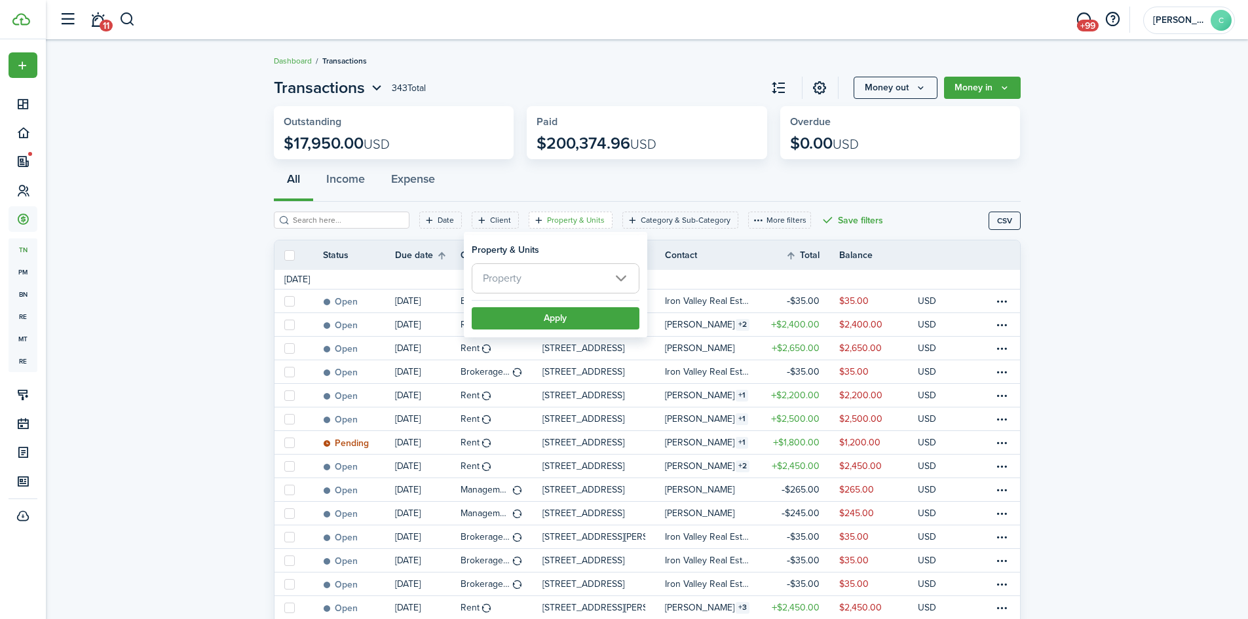
click at [559, 280] on span "Property" at bounding box center [555, 278] width 166 height 29
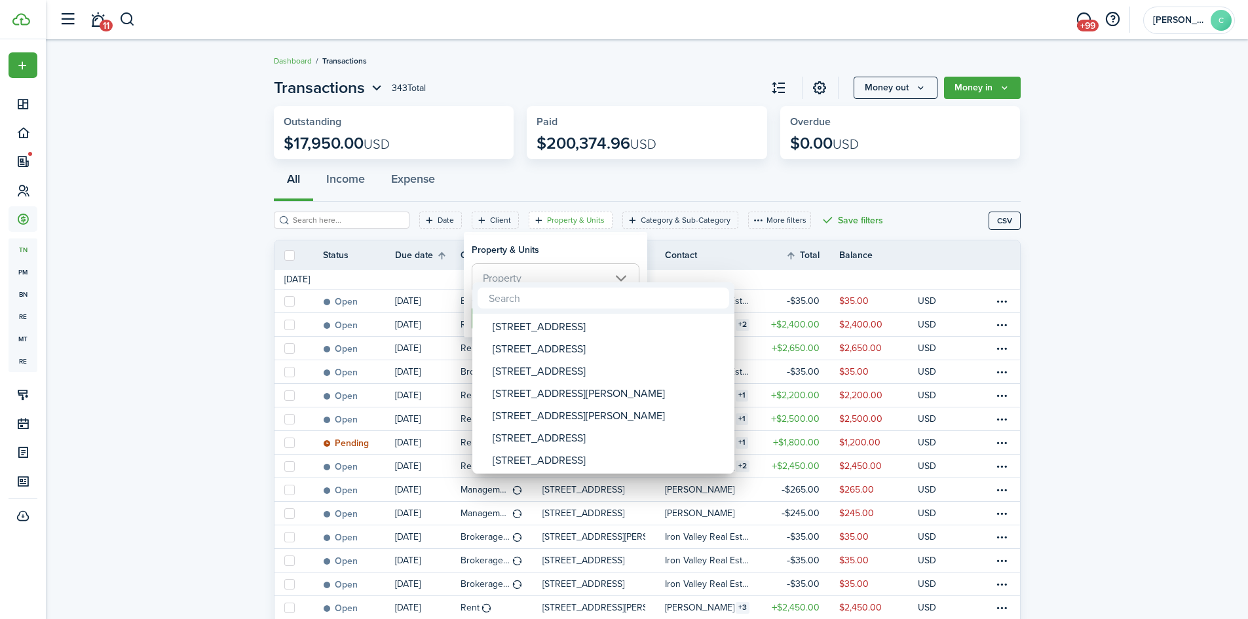
click at [200, 290] on div at bounding box center [624, 309] width 1458 height 829
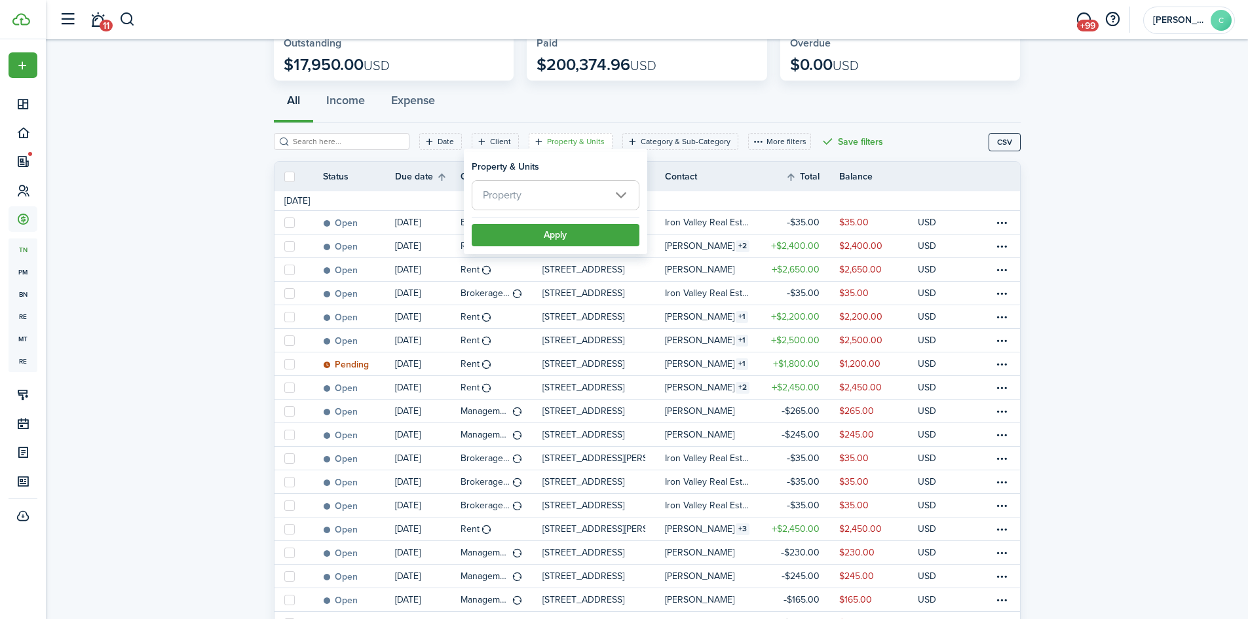
scroll to position [105, 0]
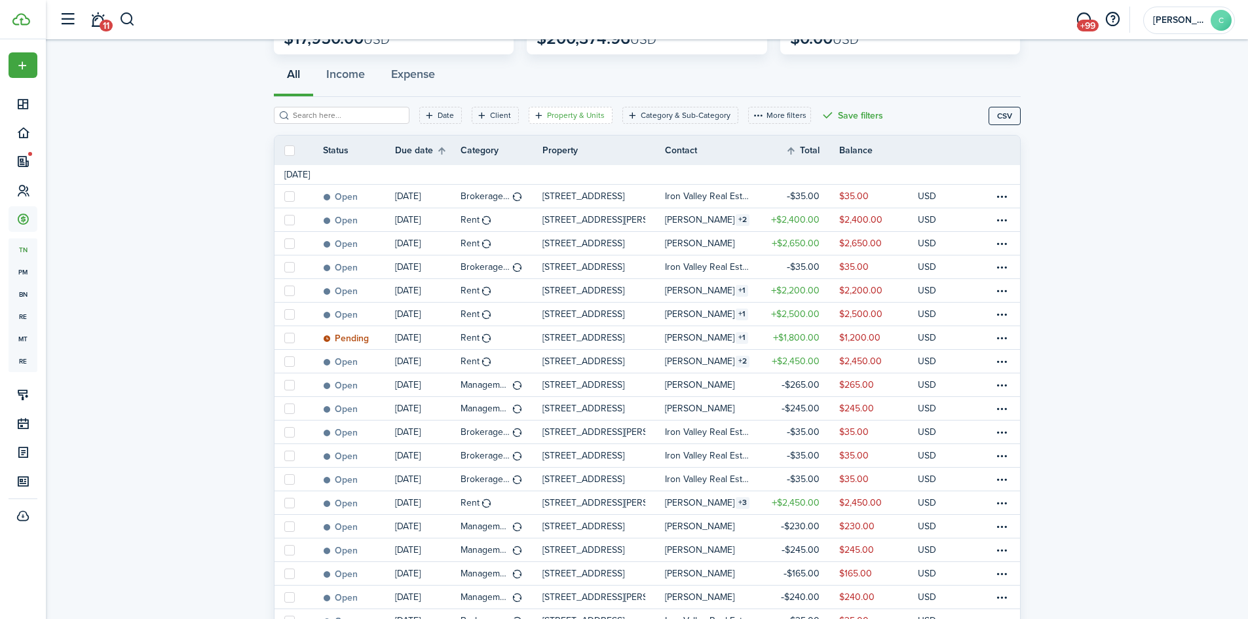
click at [574, 113] on filter-tag-label "Property & Units" at bounding box center [576, 115] width 58 height 12
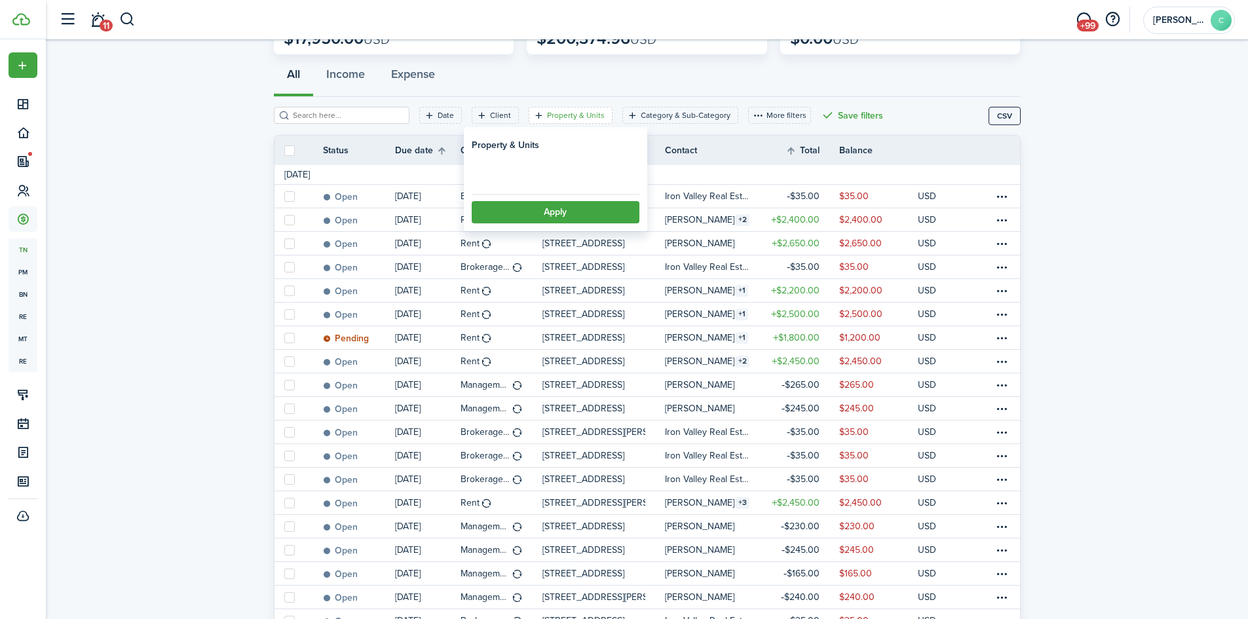
click at [563, 173] on loading-skeleton at bounding box center [556, 173] width 168 height 29
click at [563, 173] on span "Property" at bounding box center [555, 173] width 166 height 29
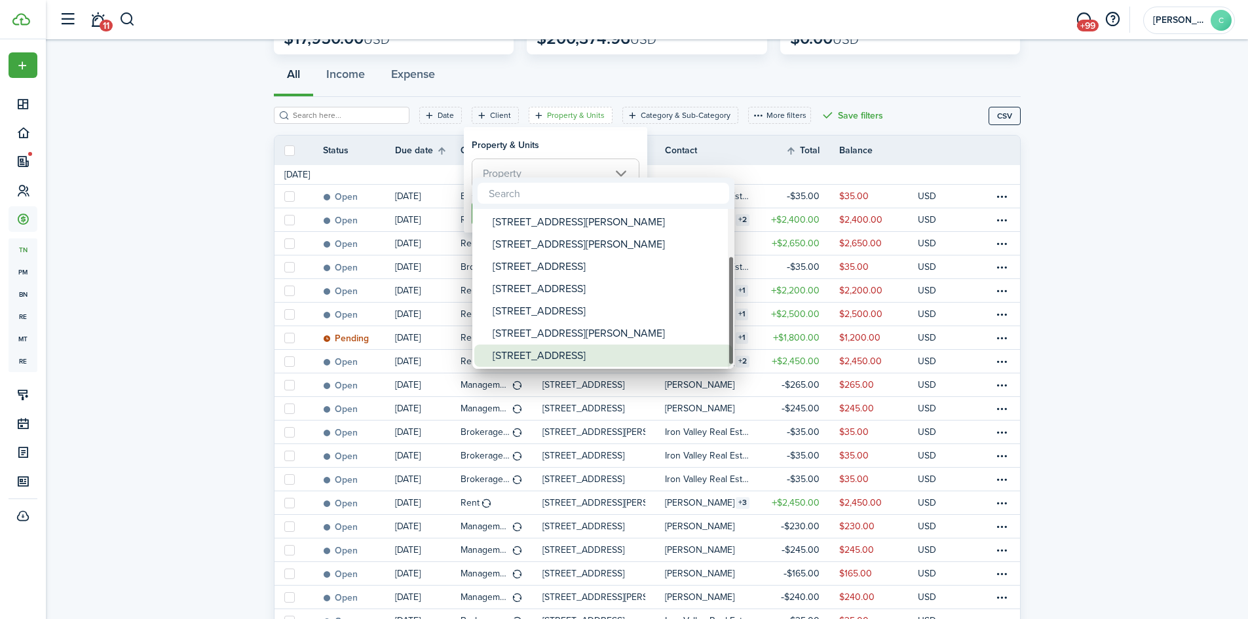
click at [530, 355] on div "[STREET_ADDRESS]" at bounding box center [609, 356] width 232 height 22
type input "[STREET_ADDRESS]"
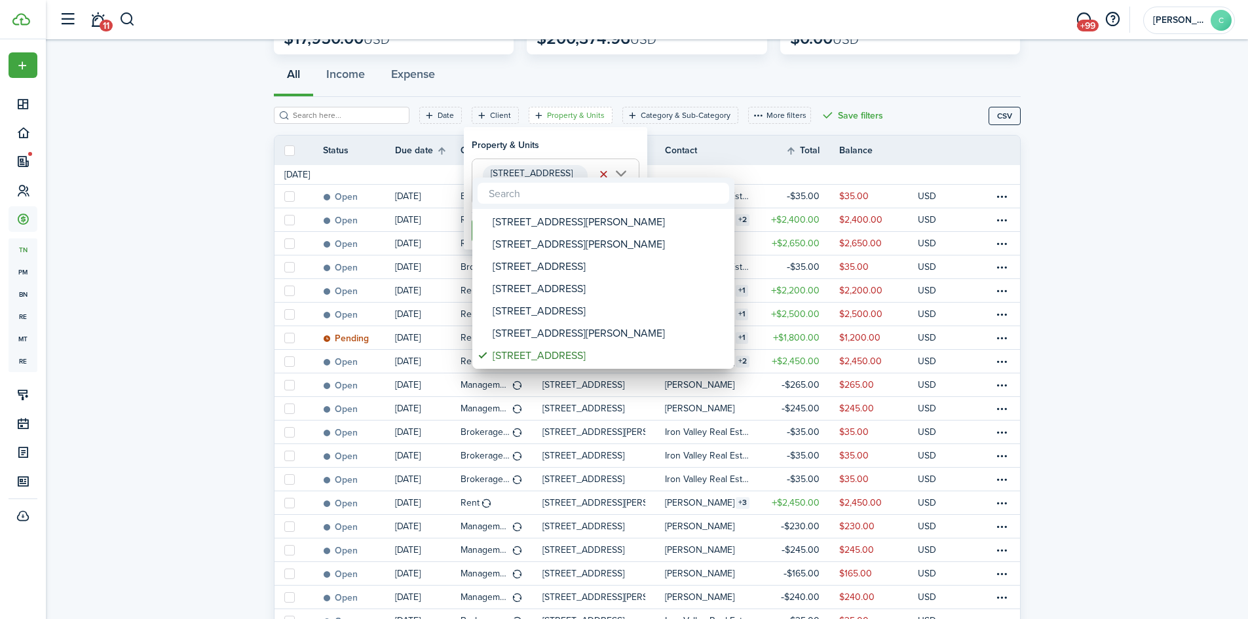
click at [573, 150] on div at bounding box center [624, 309] width 1458 height 829
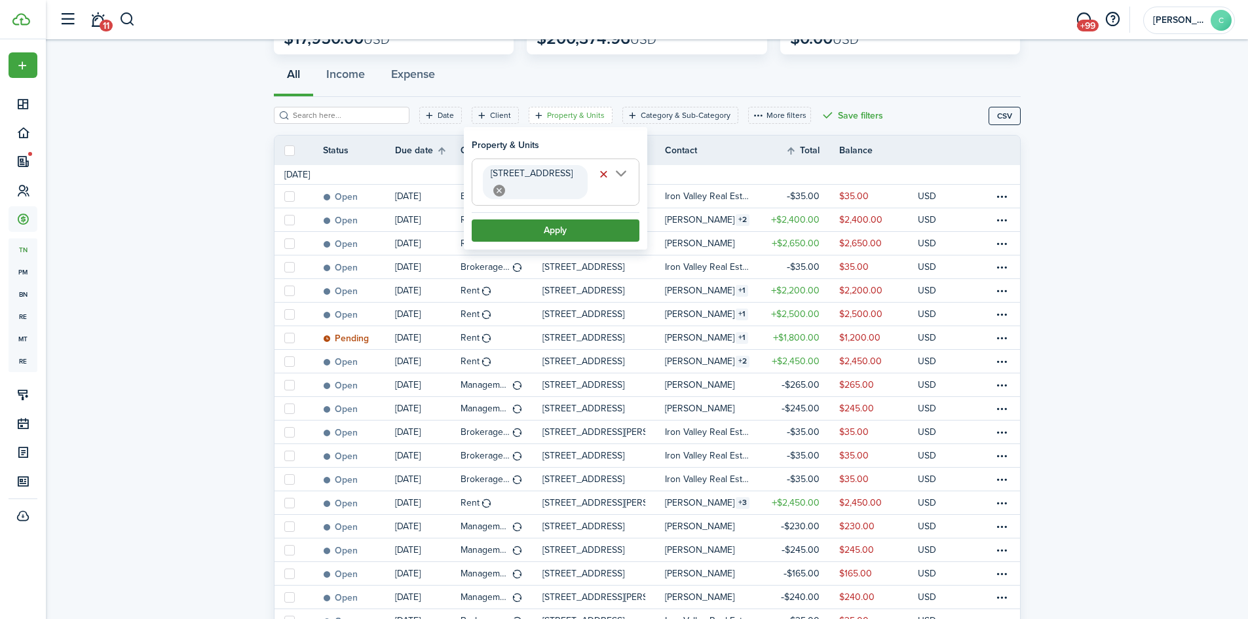
click at [572, 219] on button "Apply" at bounding box center [556, 230] width 168 height 22
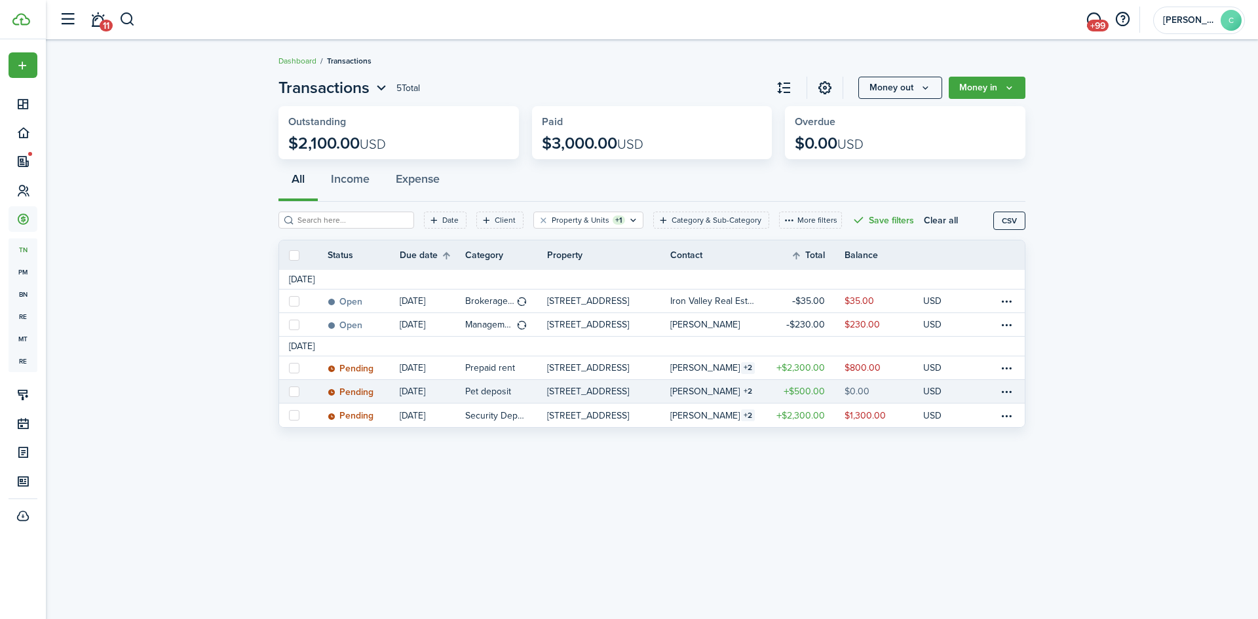
click at [879, 394] on link "$0.00" at bounding box center [883, 391] width 79 height 23
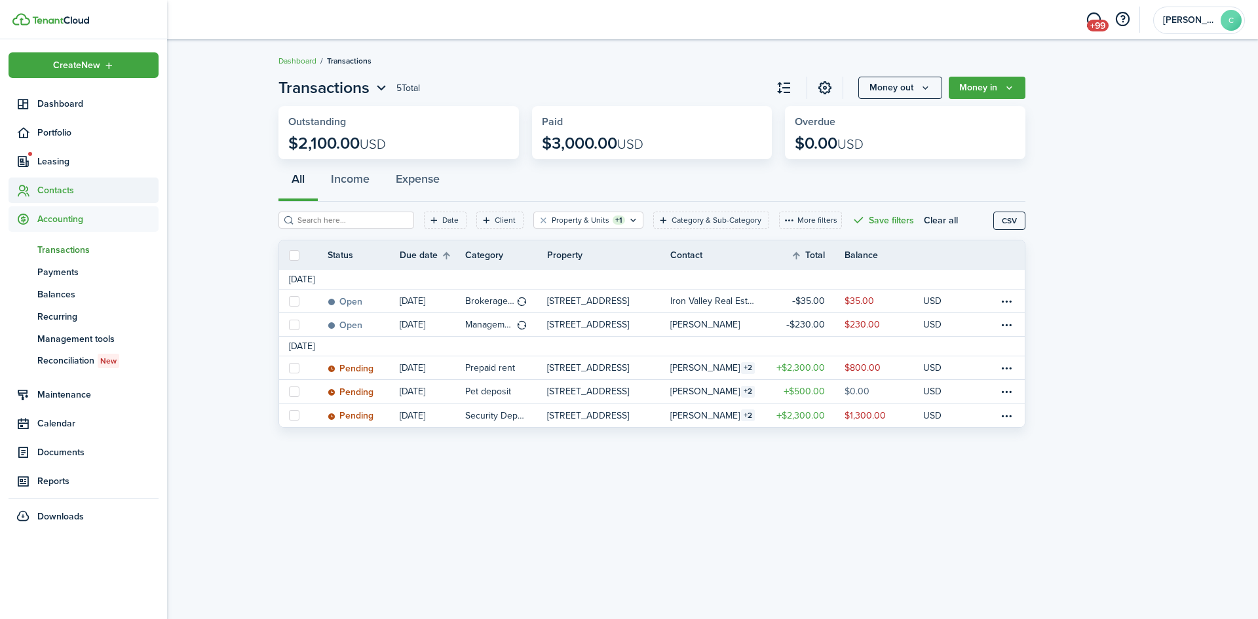
click at [77, 191] on span "Contacts" at bounding box center [97, 190] width 121 height 14
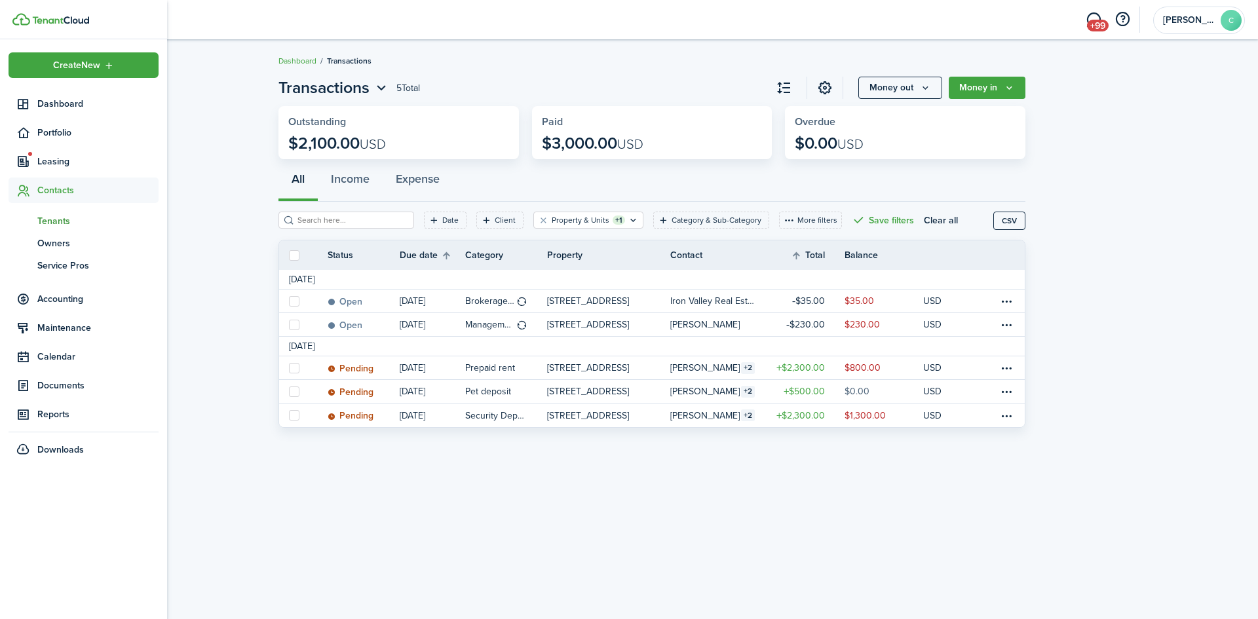
click at [54, 220] on span "Tenants" at bounding box center [97, 221] width 121 height 14
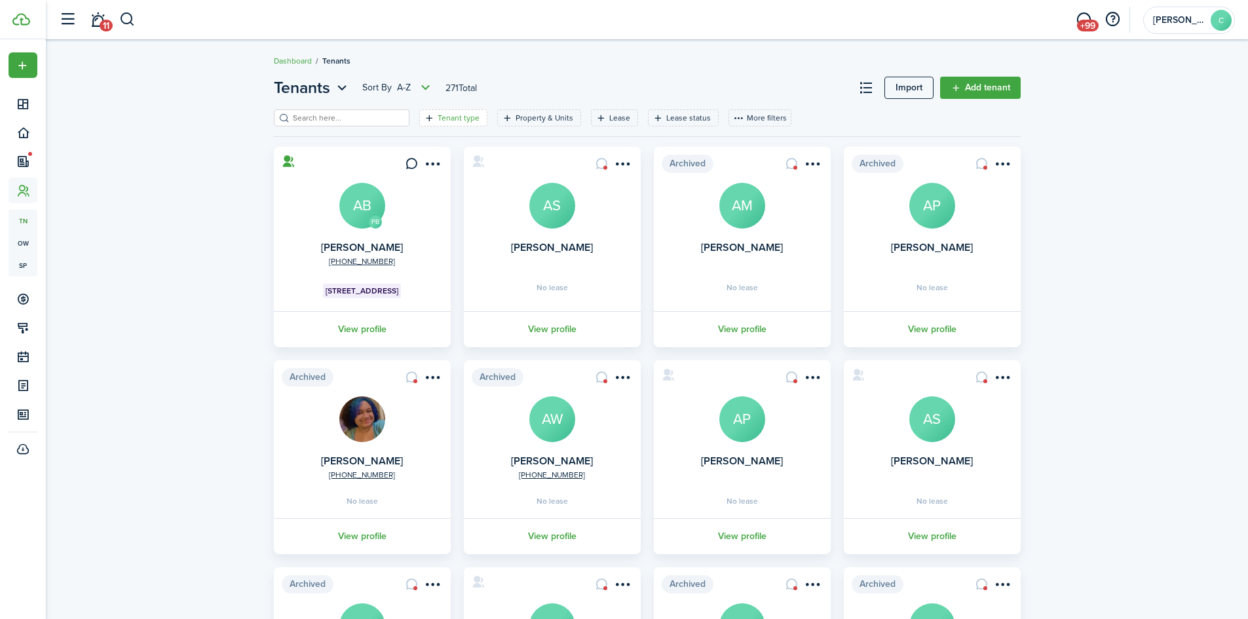
click at [440, 122] on filter-tag-label "Tenant type" at bounding box center [459, 118] width 42 height 12
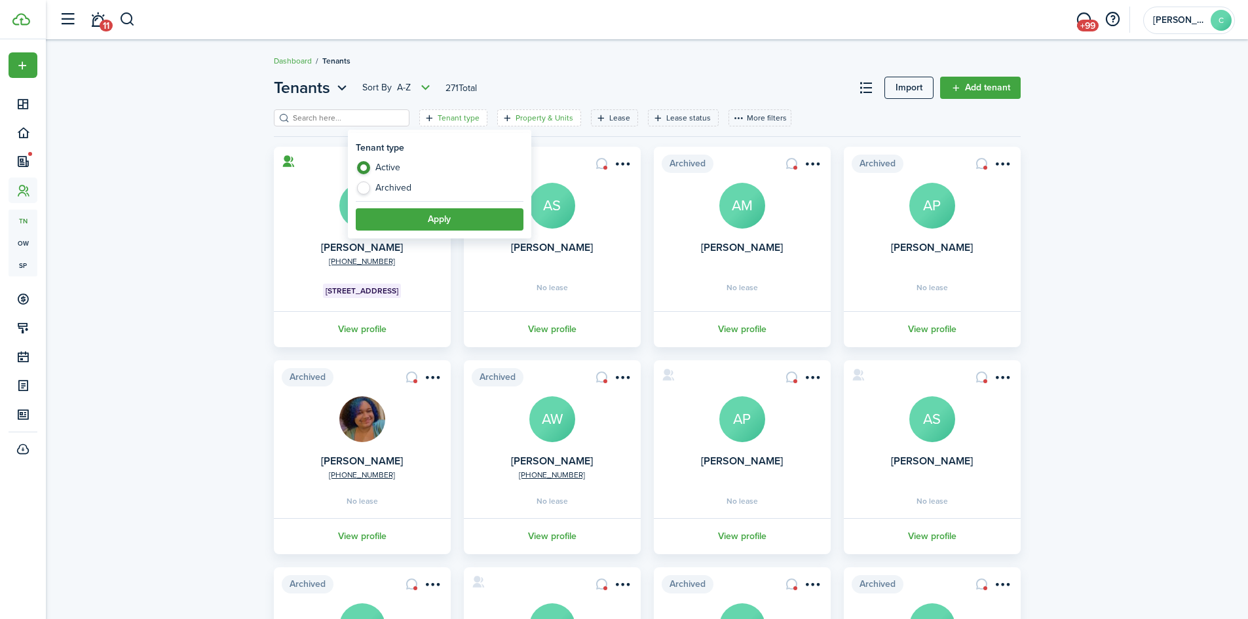
click at [520, 119] on filter-tag-label "Property & Units" at bounding box center [545, 118] width 58 height 12
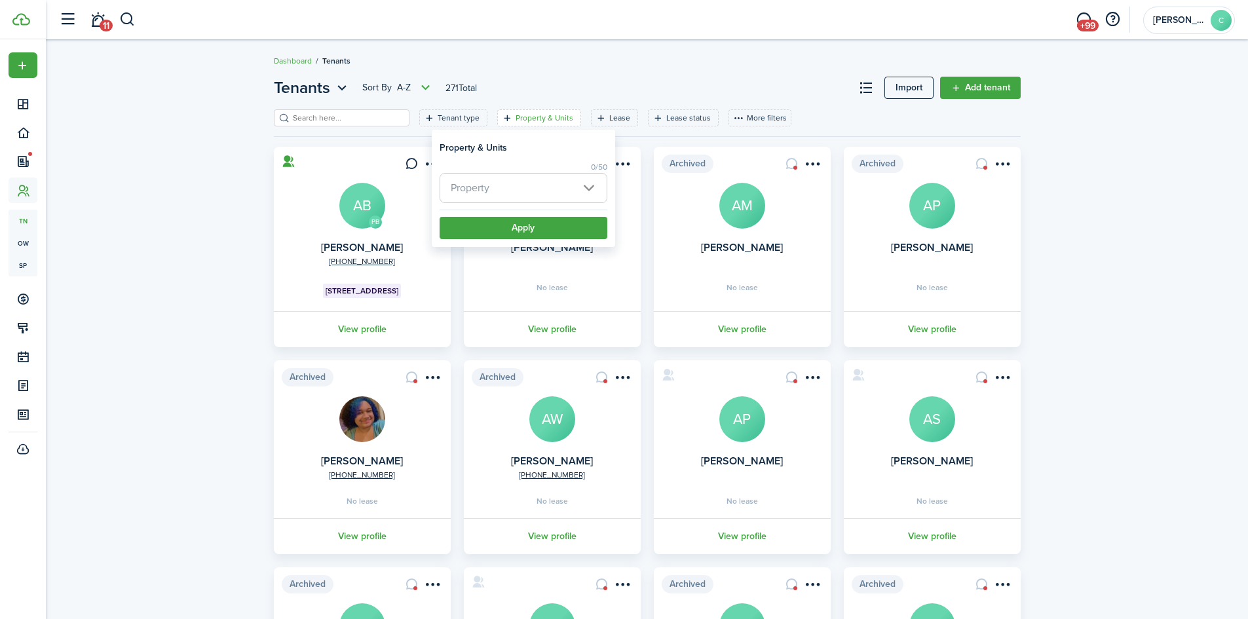
click at [487, 189] on span "Property" at bounding box center [470, 187] width 39 height 15
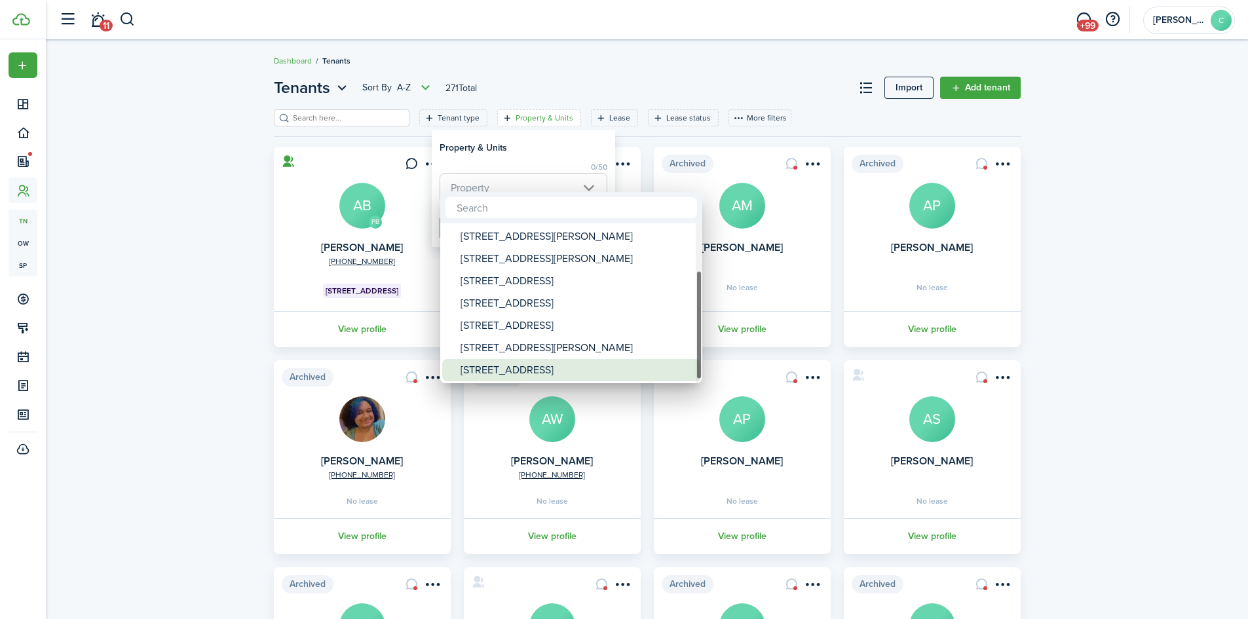
click at [490, 366] on div "[STREET_ADDRESS]" at bounding box center [577, 370] width 232 height 22
type input "[STREET_ADDRESS]"
click at [546, 156] on div at bounding box center [624, 309] width 1458 height 829
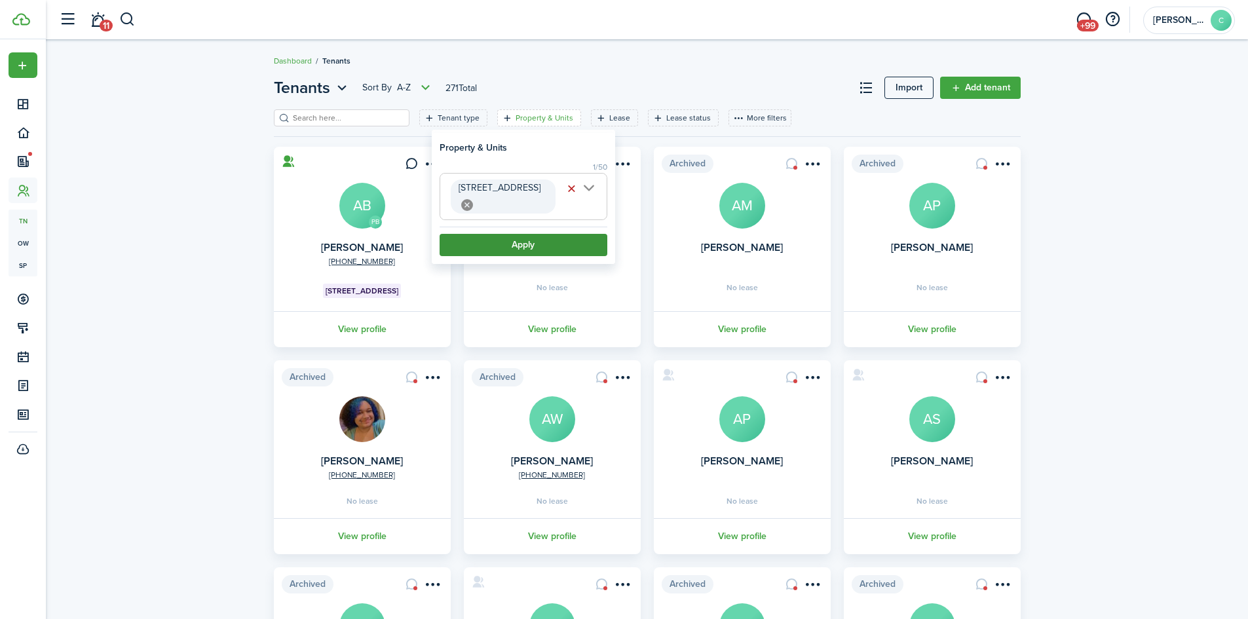
click at [519, 234] on button "Apply" at bounding box center [524, 245] width 168 height 22
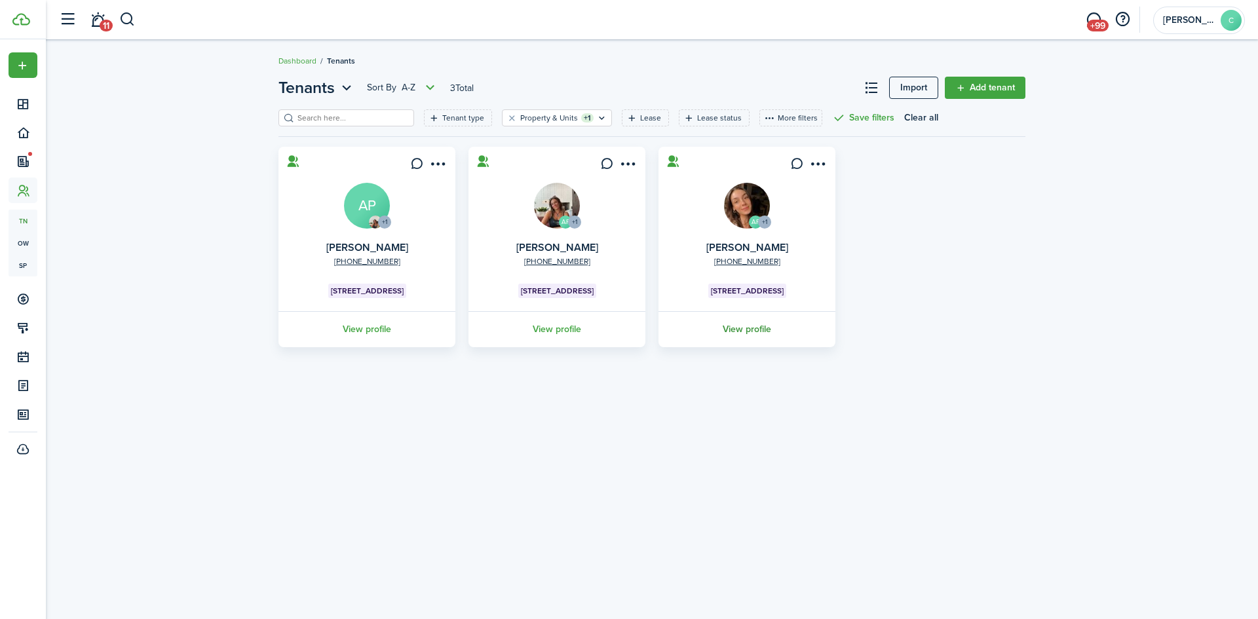
click at [758, 328] on link "View profile" at bounding box center [746, 329] width 181 height 36
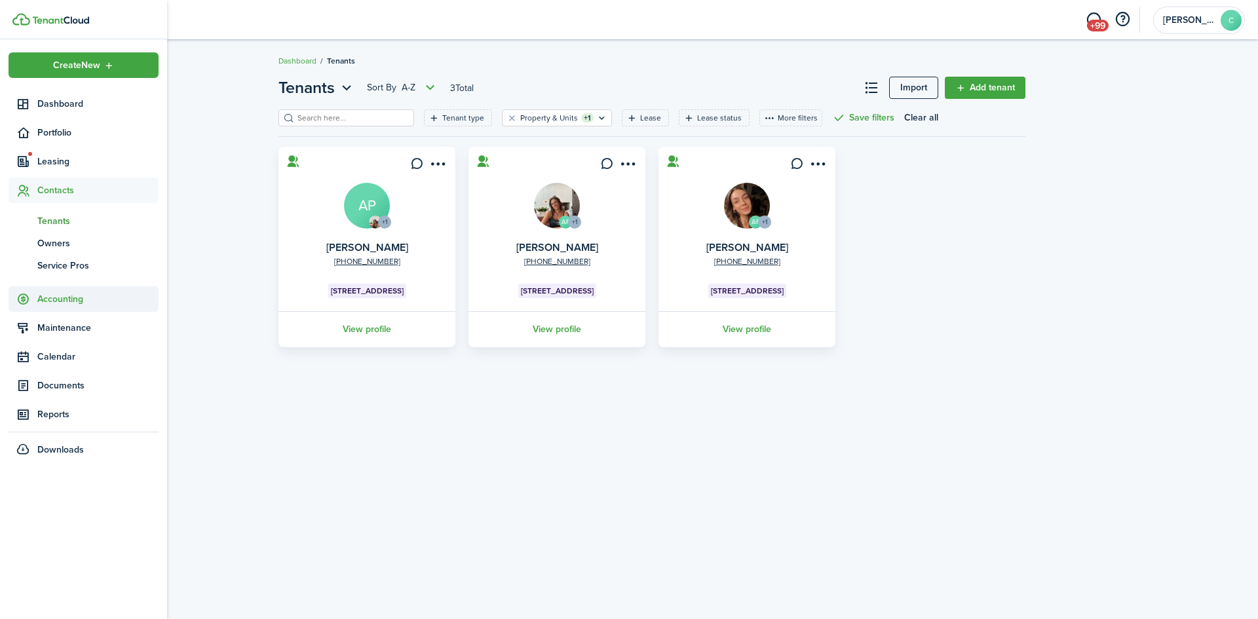
click at [46, 303] on span "Accounting" at bounding box center [97, 299] width 121 height 14
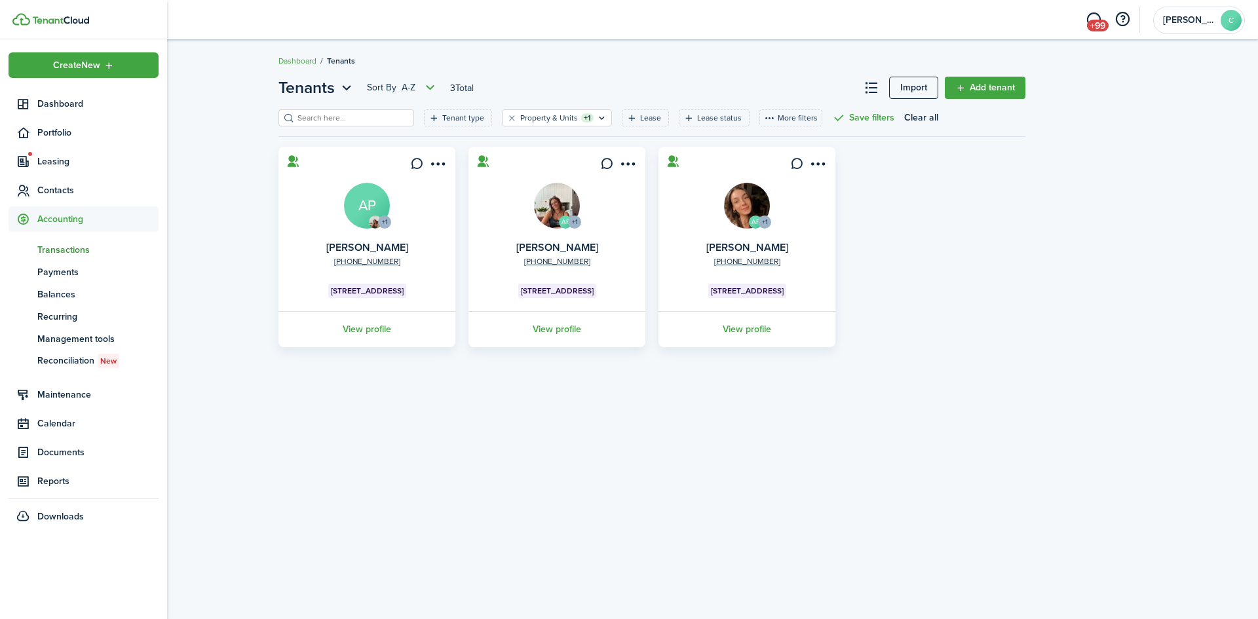
click at [73, 250] on span "Transactions" at bounding box center [97, 250] width 121 height 14
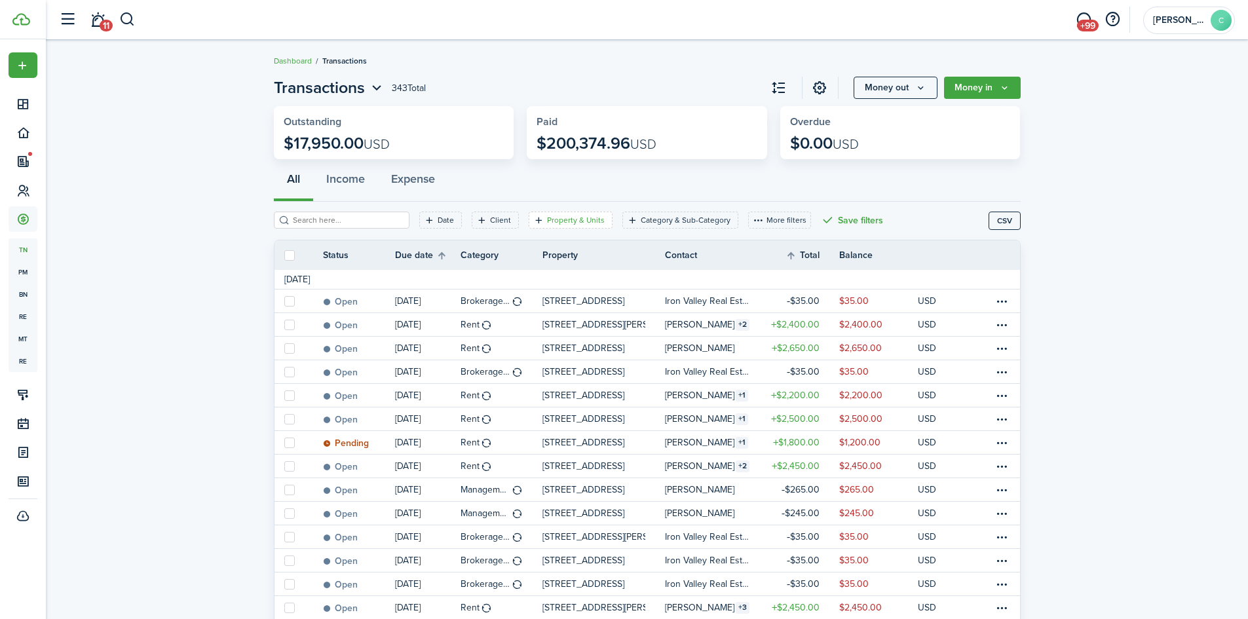
click at [564, 217] on filter-tag-label "Property & Units" at bounding box center [576, 220] width 58 height 12
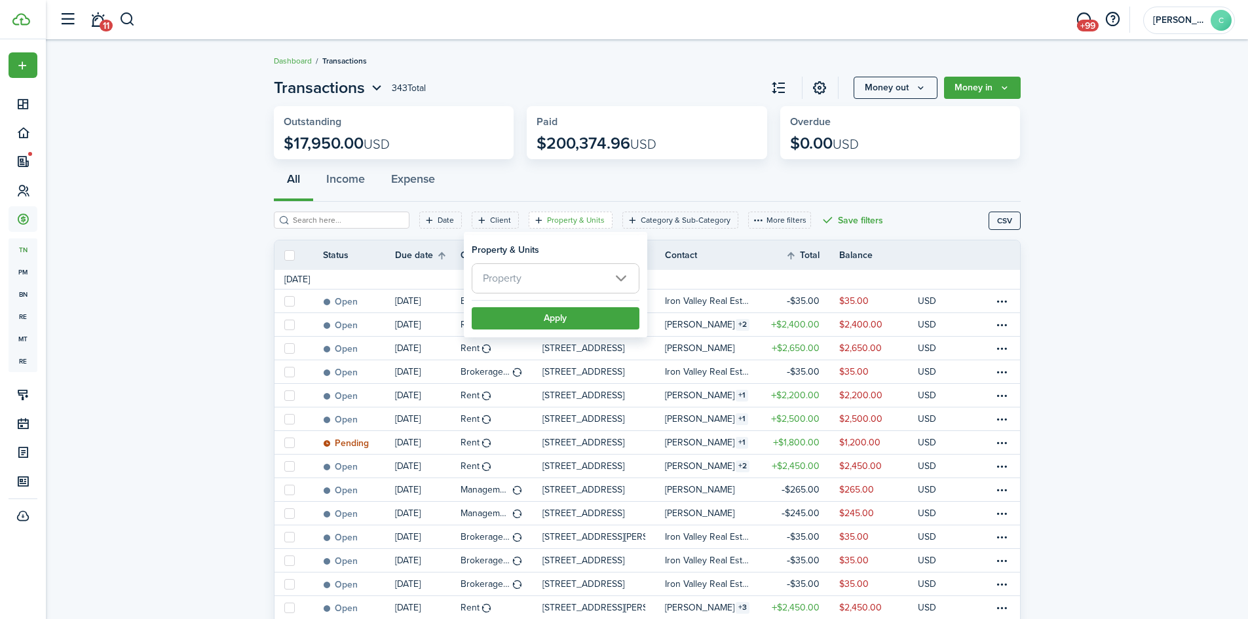
click at [553, 287] on span "Property" at bounding box center [555, 278] width 166 height 29
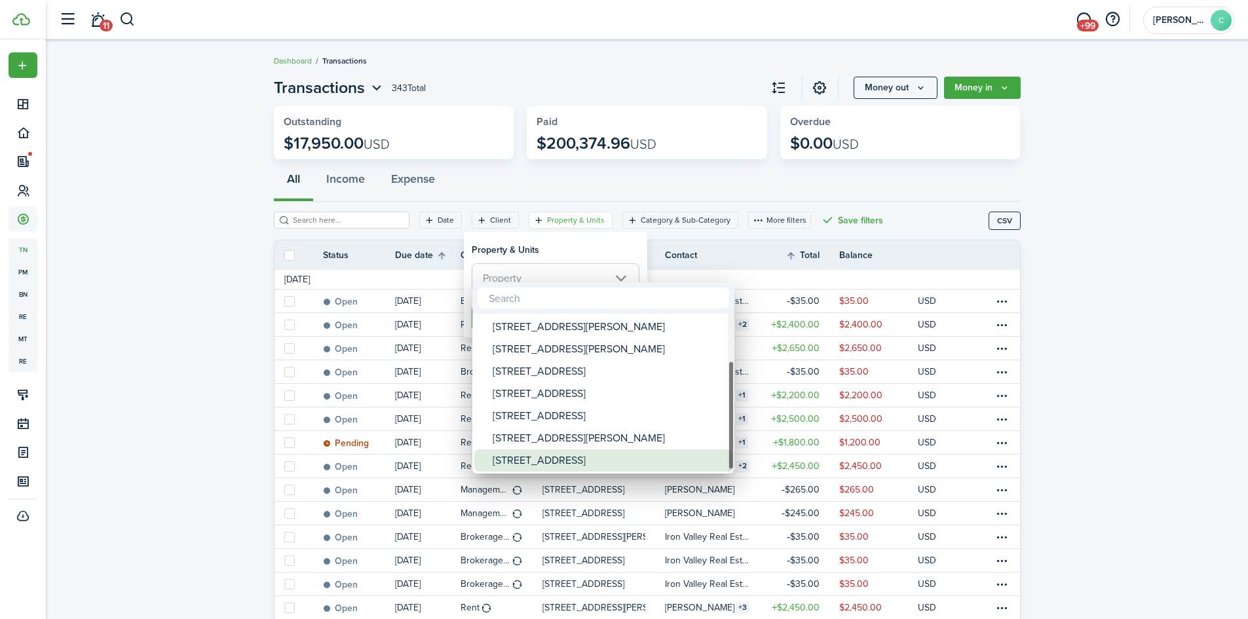
click at [539, 458] on div "[STREET_ADDRESS]" at bounding box center [609, 460] width 232 height 22
type input "[STREET_ADDRESS]"
click at [565, 251] on div at bounding box center [624, 309] width 1458 height 829
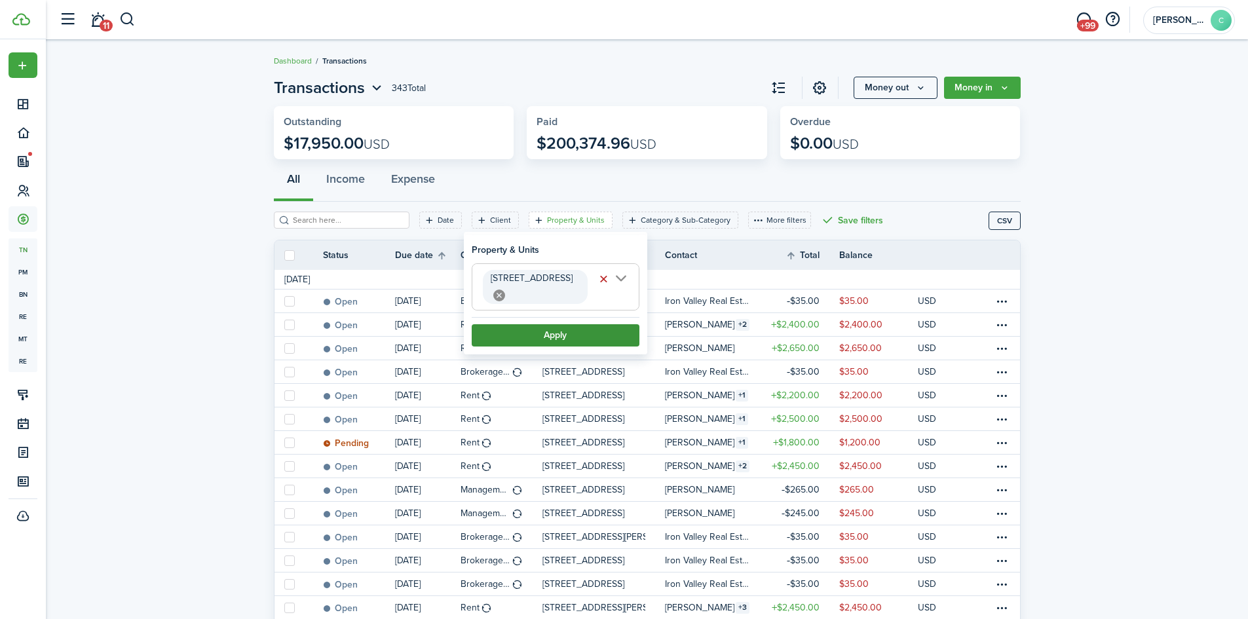
click at [544, 324] on button "Apply" at bounding box center [556, 335] width 168 height 22
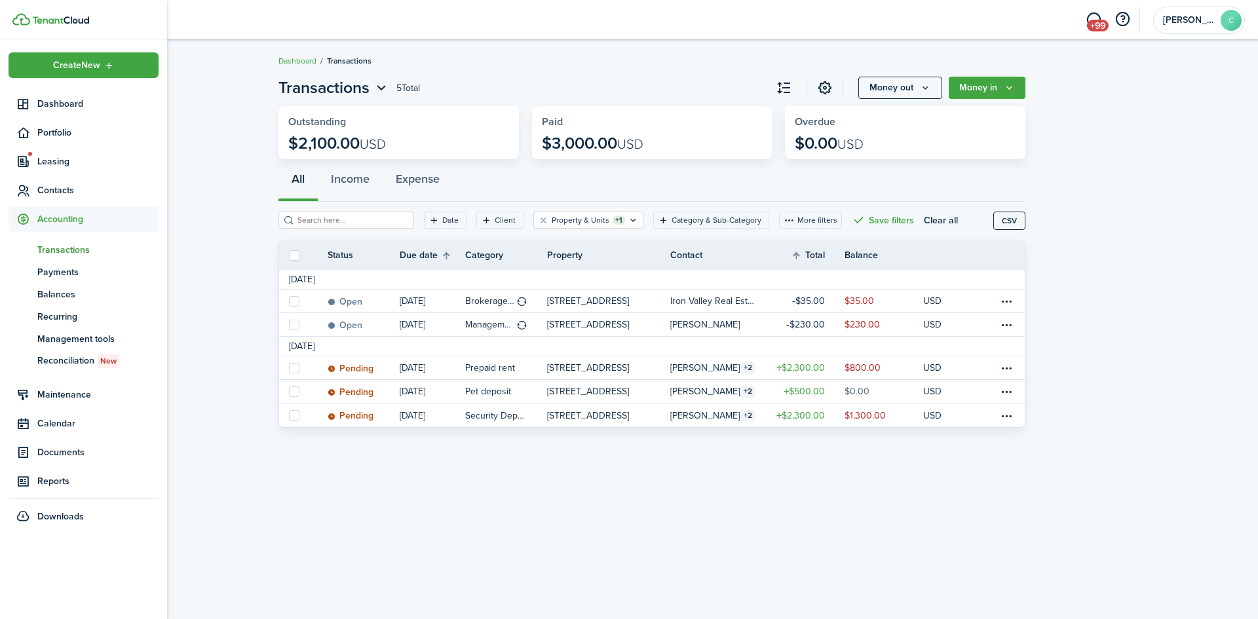
click at [35, 89] on ul "Create New Dashboard Portfolio Leasing Contacts Accounting tn Transactions pm P…" at bounding box center [84, 290] width 150 height 477
click at [67, 188] on span "Contacts" at bounding box center [97, 190] width 121 height 14
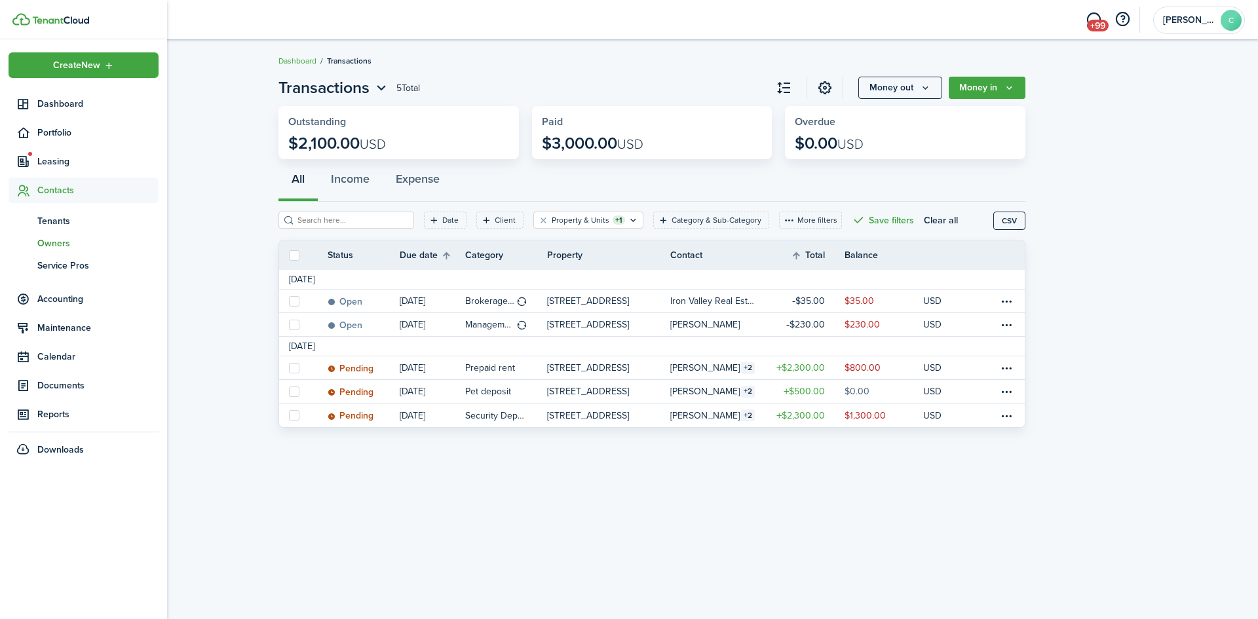
click at [45, 241] on span "Owners" at bounding box center [97, 243] width 121 height 14
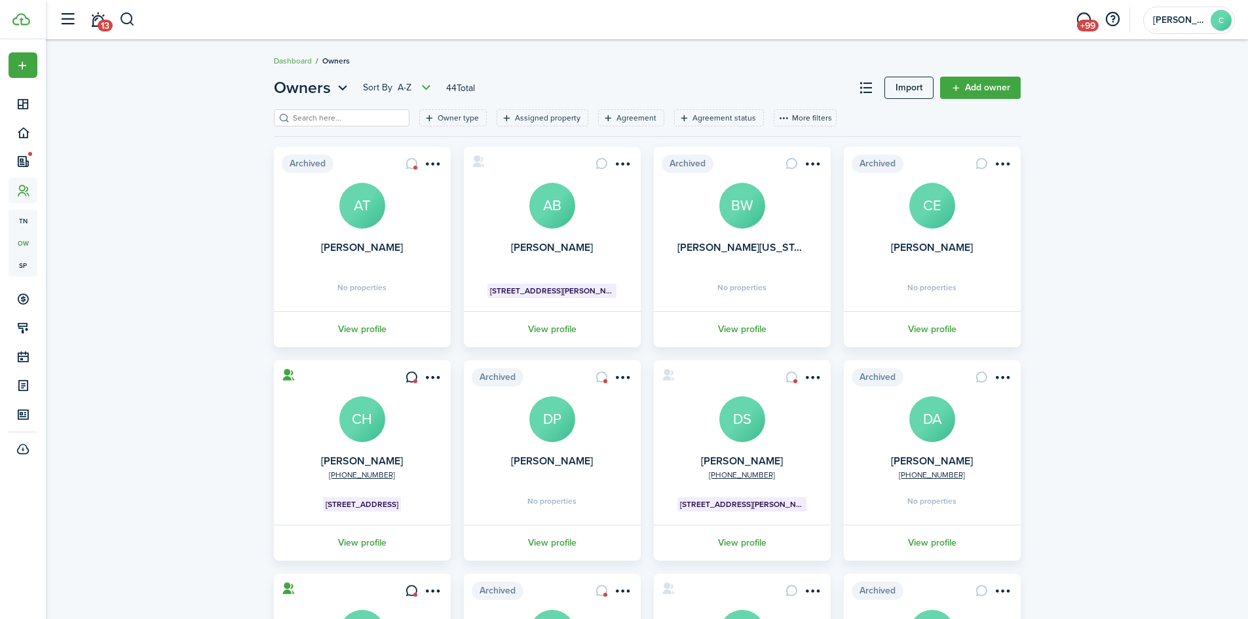
click at [364, 120] on input "search" at bounding box center [347, 118] width 115 height 12
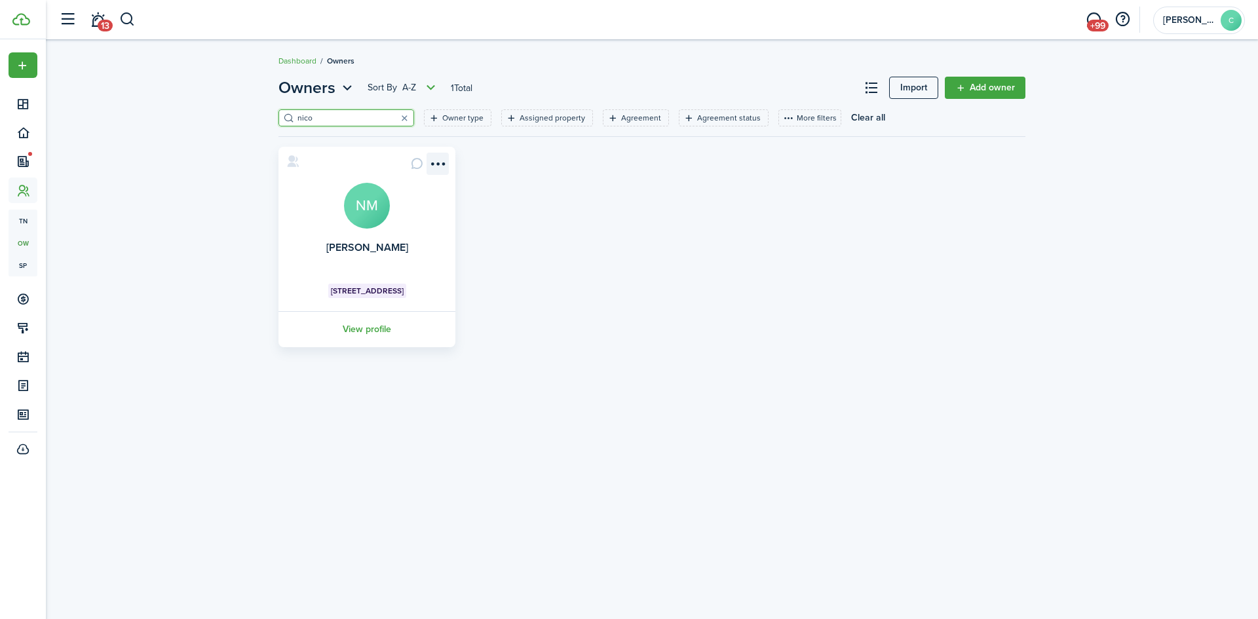
type input "nico"
click at [436, 164] on menu-btn-icon "Open menu" at bounding box center [437, 164] width 22 height 22
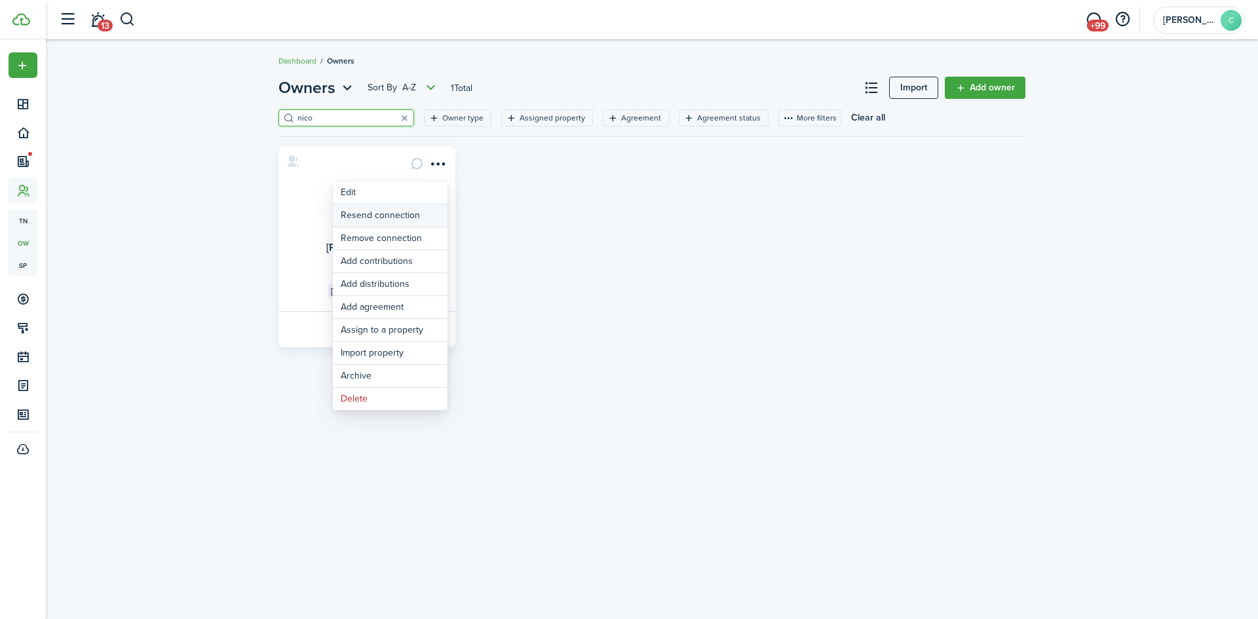
click at [399, 215] on button "Resend connection" at bounding box center [390, 215] width 115 height 22
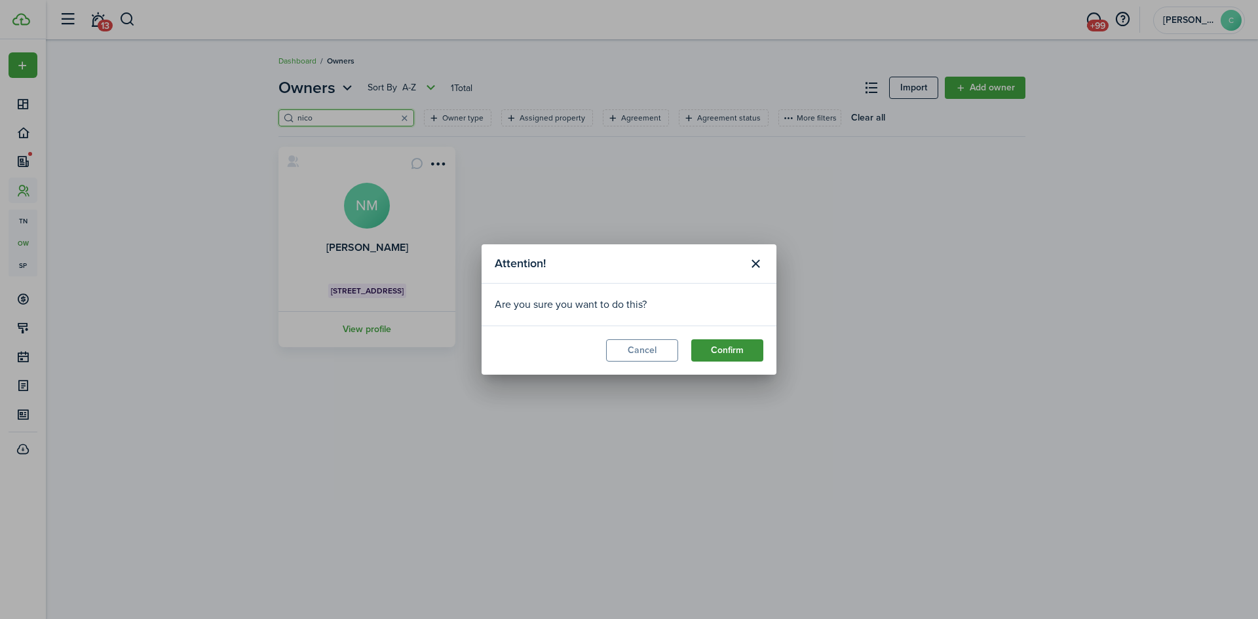
click at [710, 344] on button "Confirm" at bounding box center [727, 350] width 72 height 22
